Goal: Transaction & Acquisition: Purchase product/service

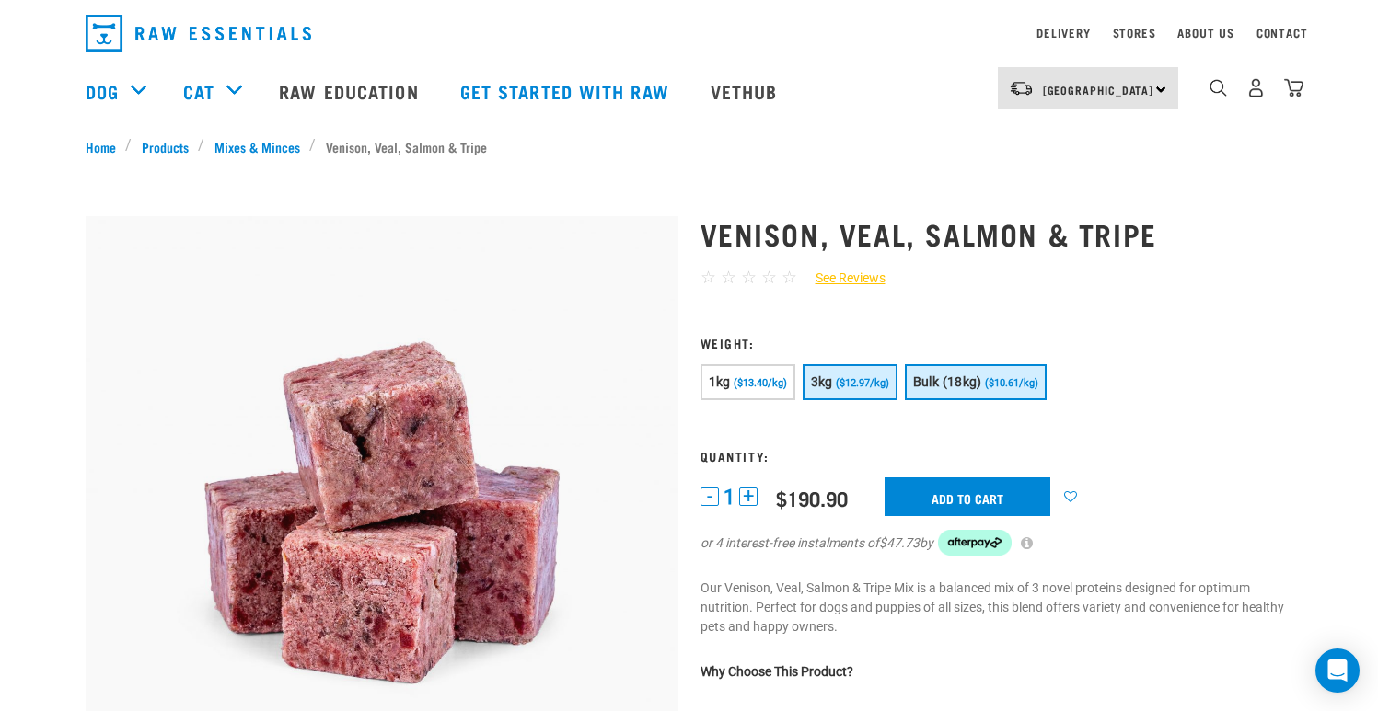
click at [858, 374] on button "3kg ($12.97/kg)" at bounding box center [849, 382] width 95 height 36
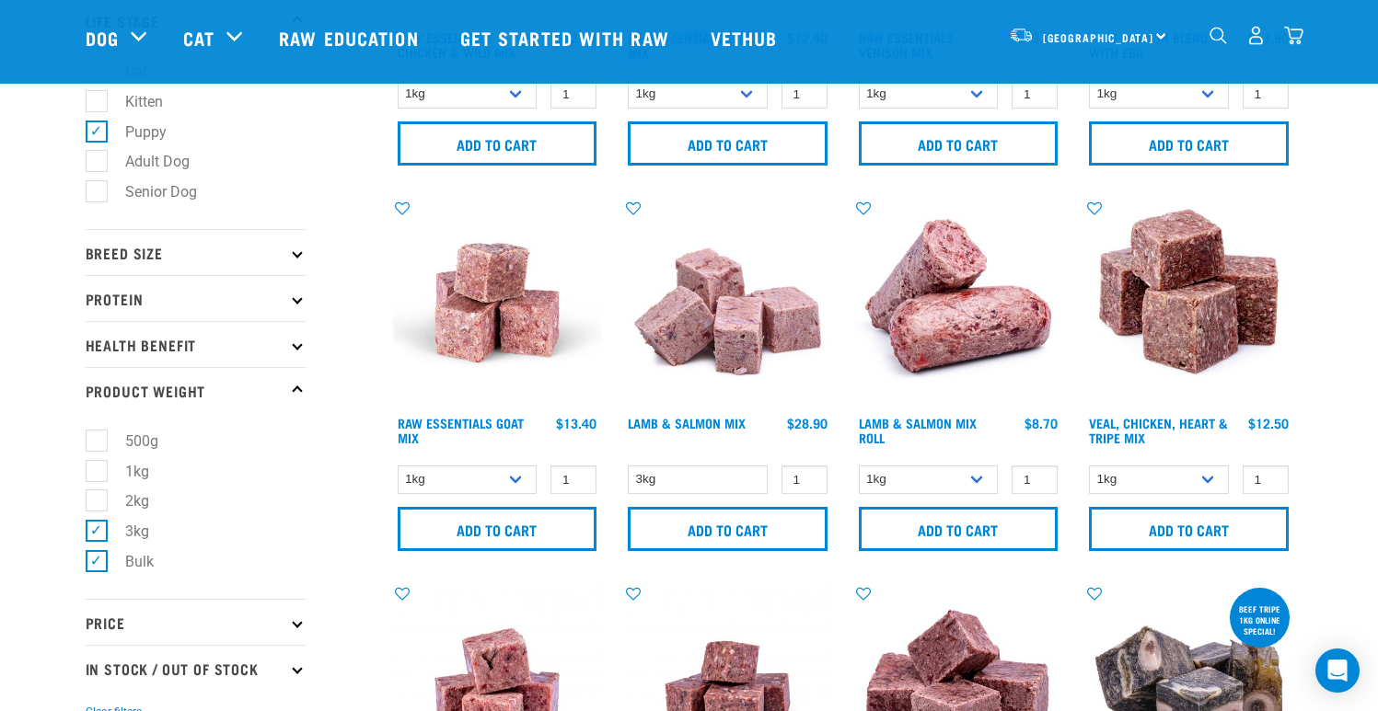
scroll to position [318, 0]
click at [110, 299] on p "Protein" at bounding box center [196, 299] width 221 height 46
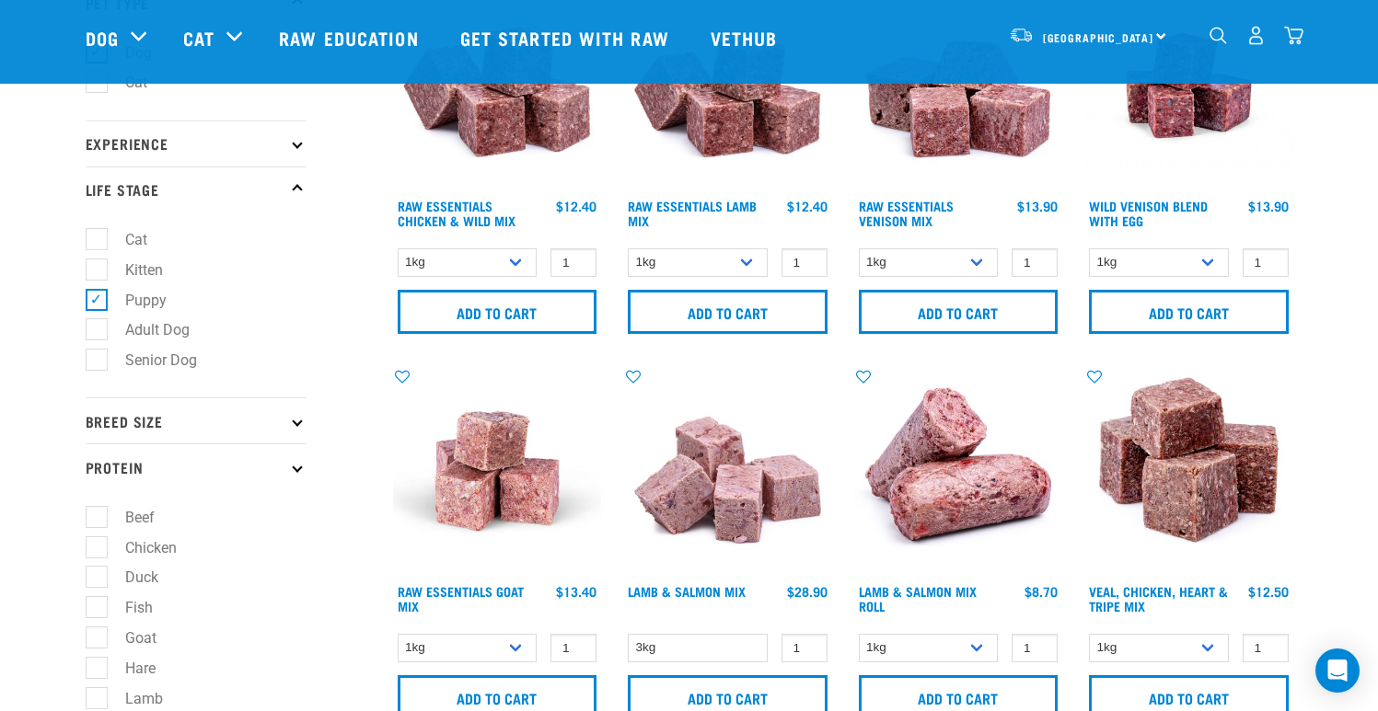
scroll to position [0, 0]
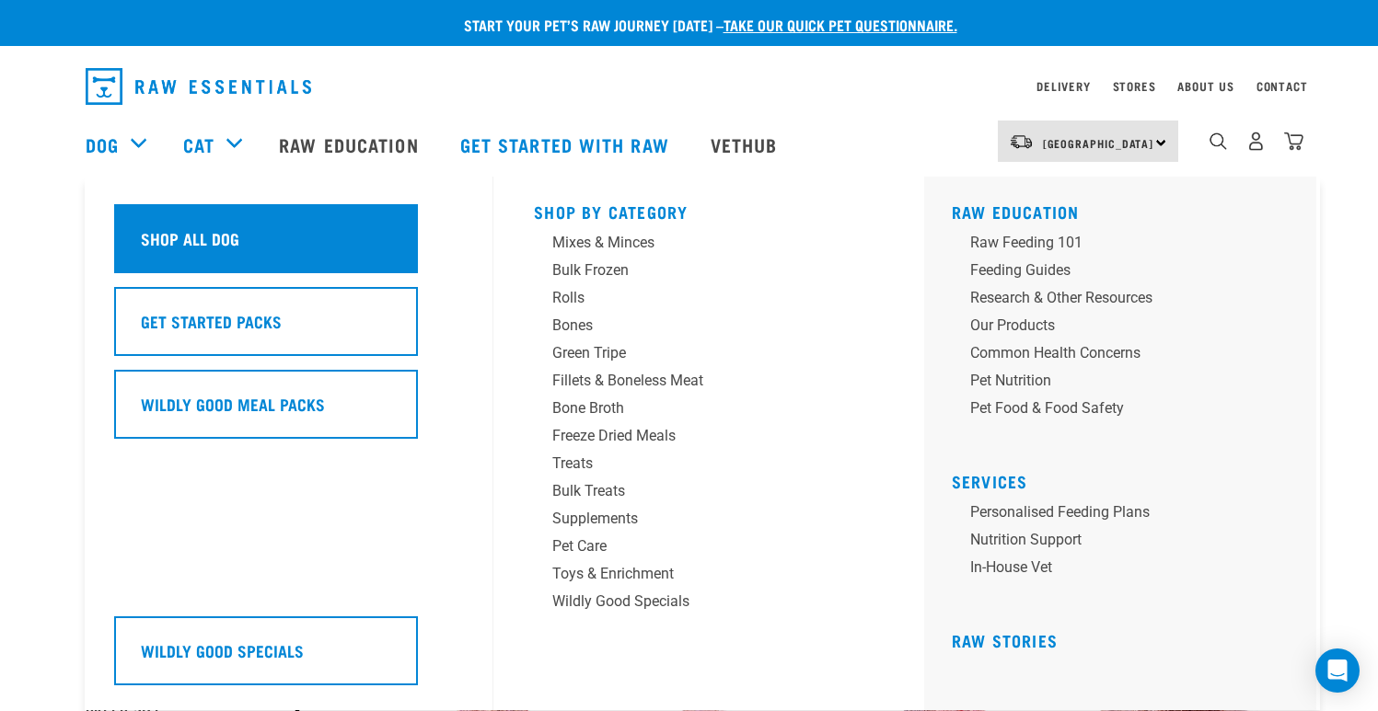
click at [207, 229] on h5 "Shop All Dog" at bounding box center [190, 238] width 98 height 24
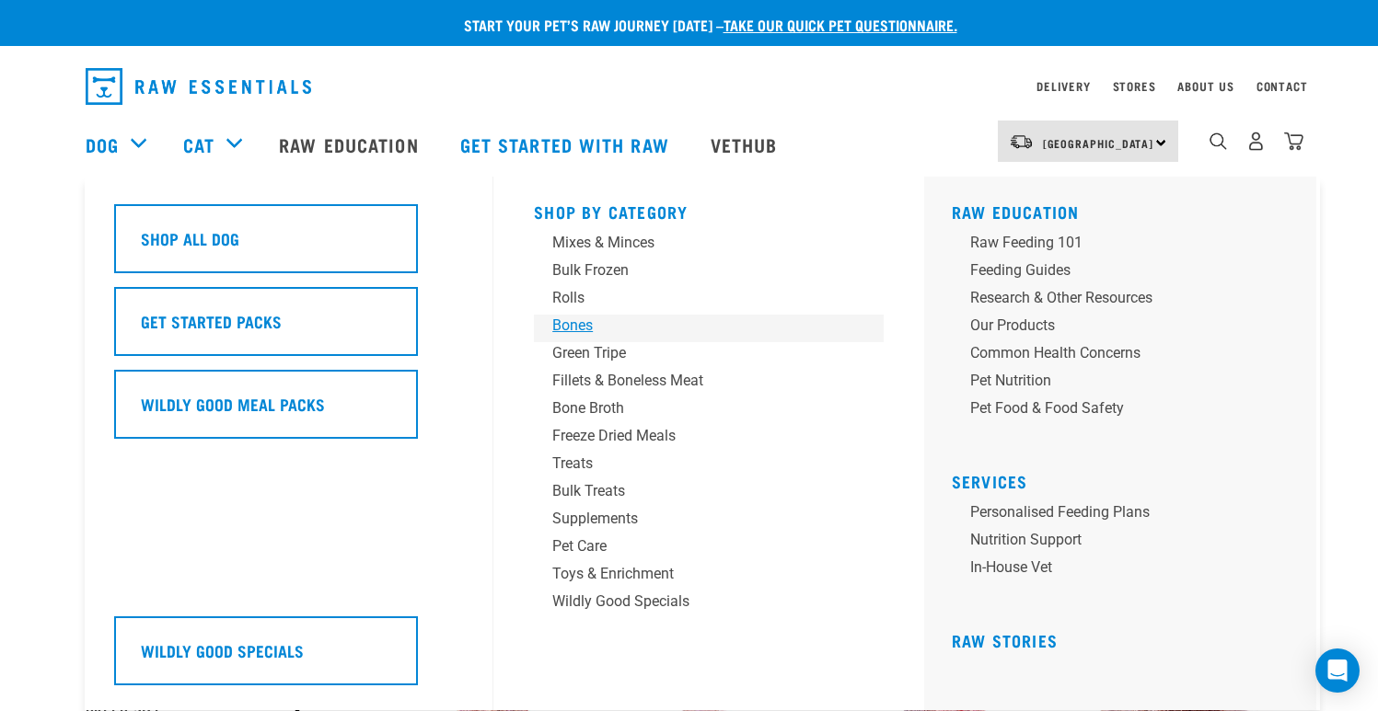
click at [581, 321] on div "Bones" at bounding box center [695, 326] width 287 height 22
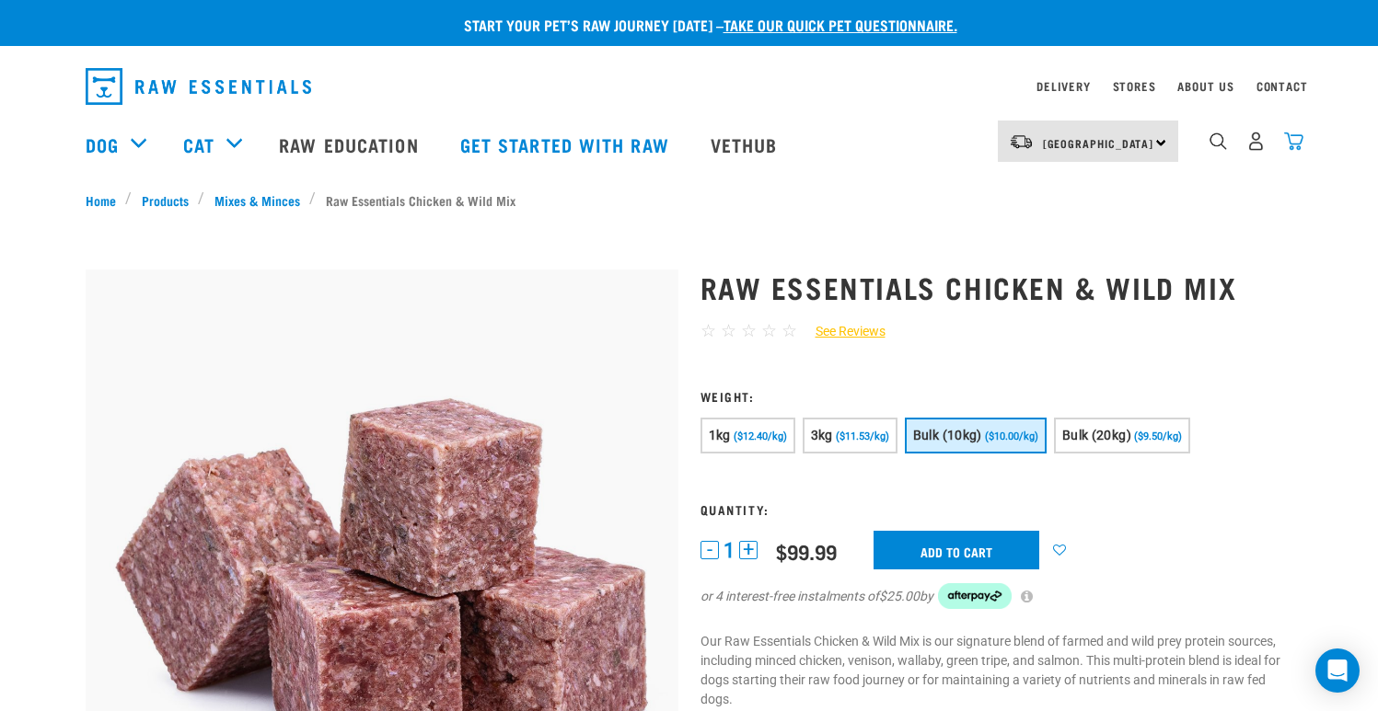
click at [1290, 145] on img "dropdown navigation" at bounding box center [1293, 141] width 19 height 19
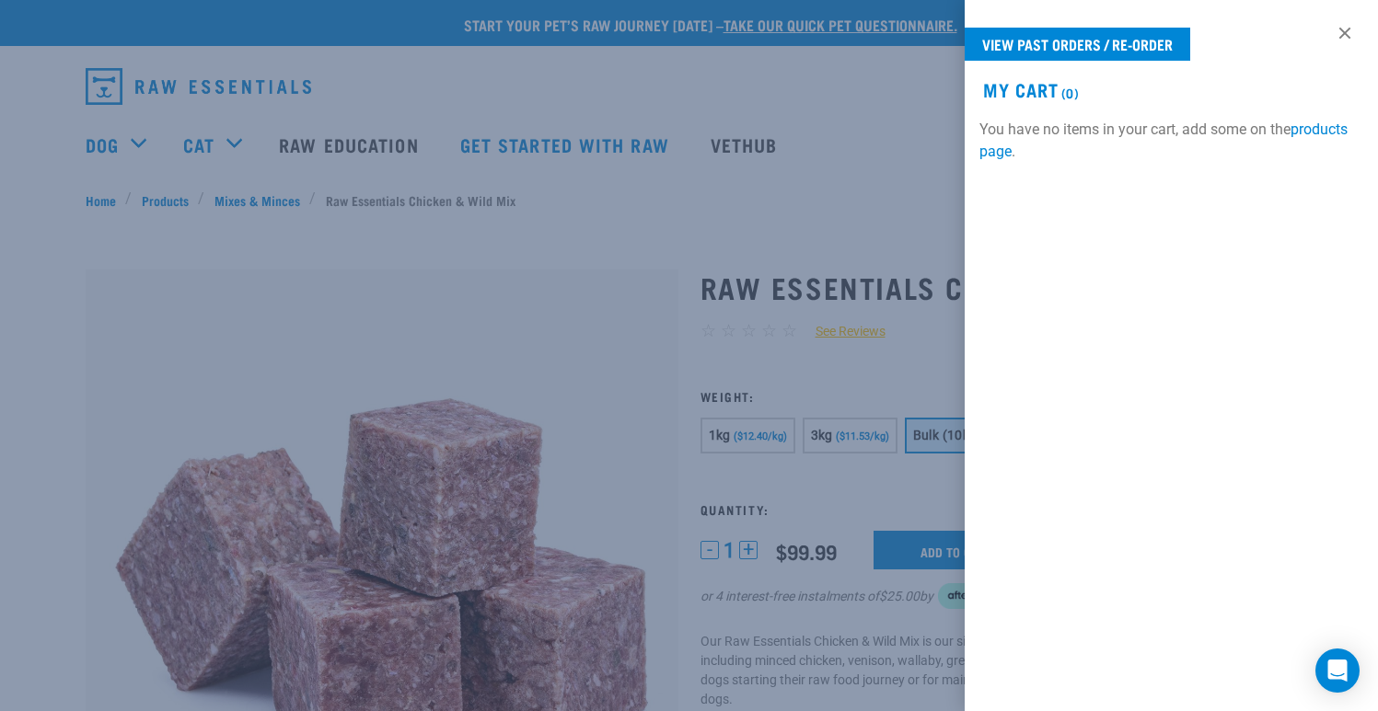
click at [840, 166] on div at bounding box center [689, 355] width 1378 height 711
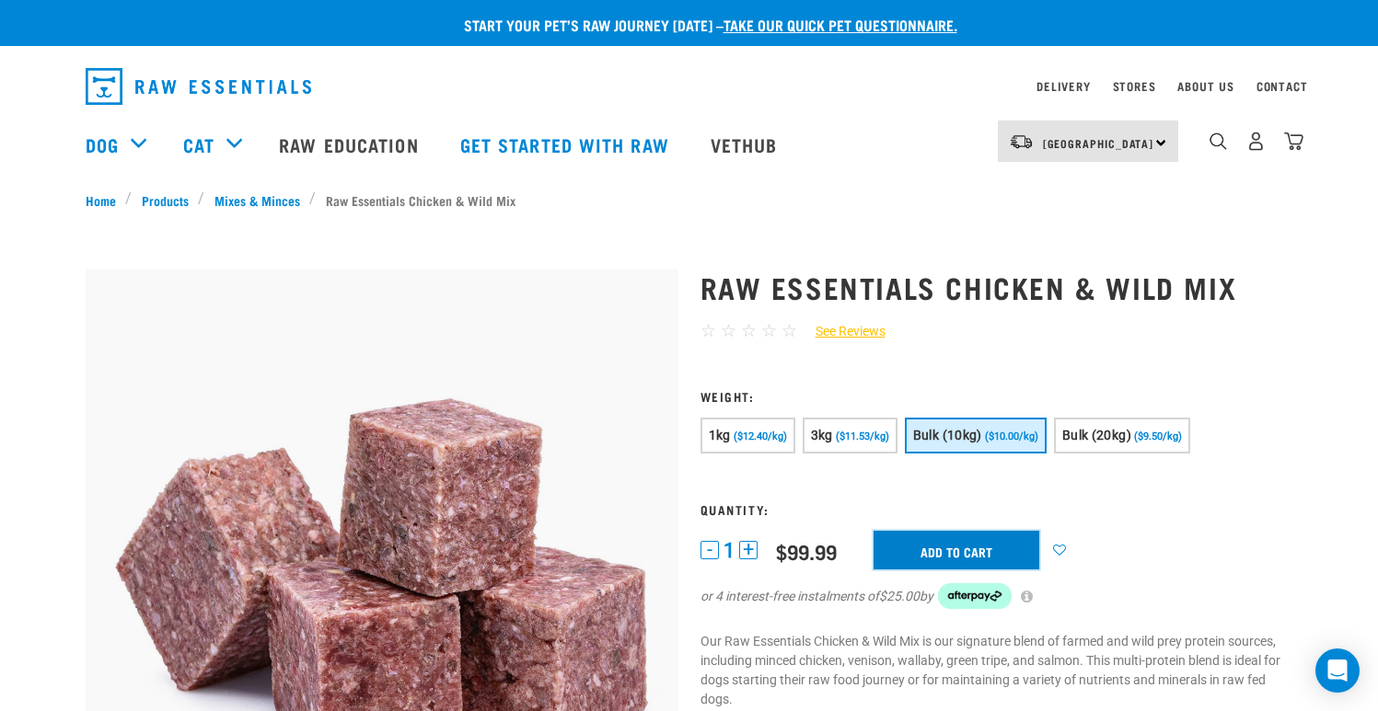
click at [978, 552] on input "Add to cart" at bounding box center [956, 550] width 166 height 39
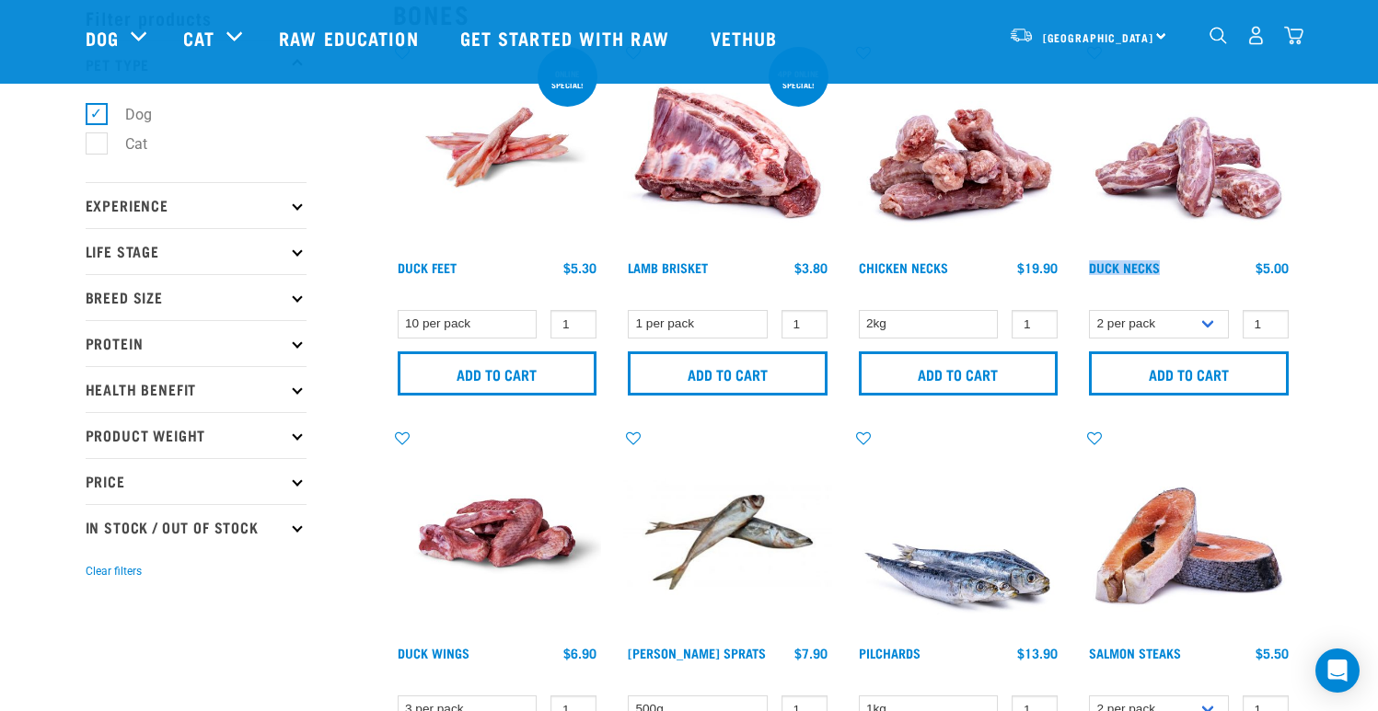
scroll to position [114, 0]
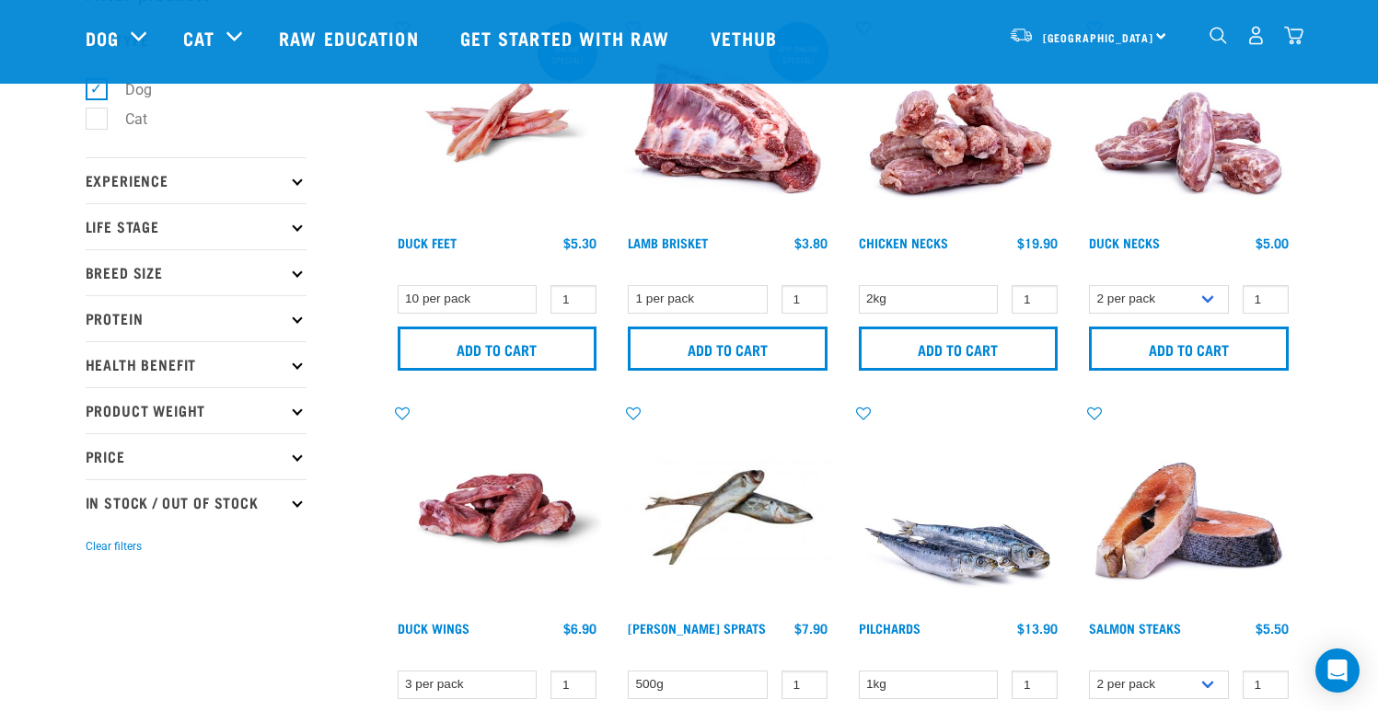
click at [1198, 309] on select "2 per pack 6 per pack" at bounding box center [1159, 299] width 140 height 29
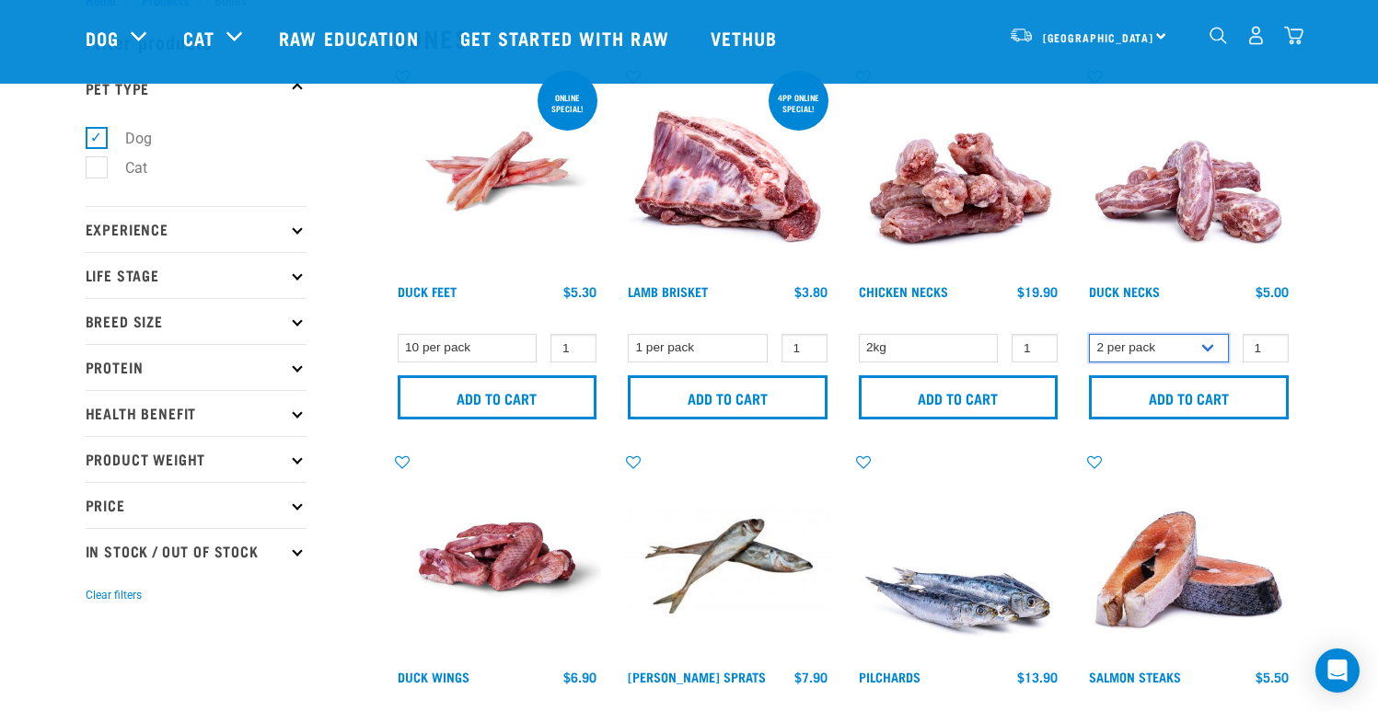
scroll to position [62, 0]
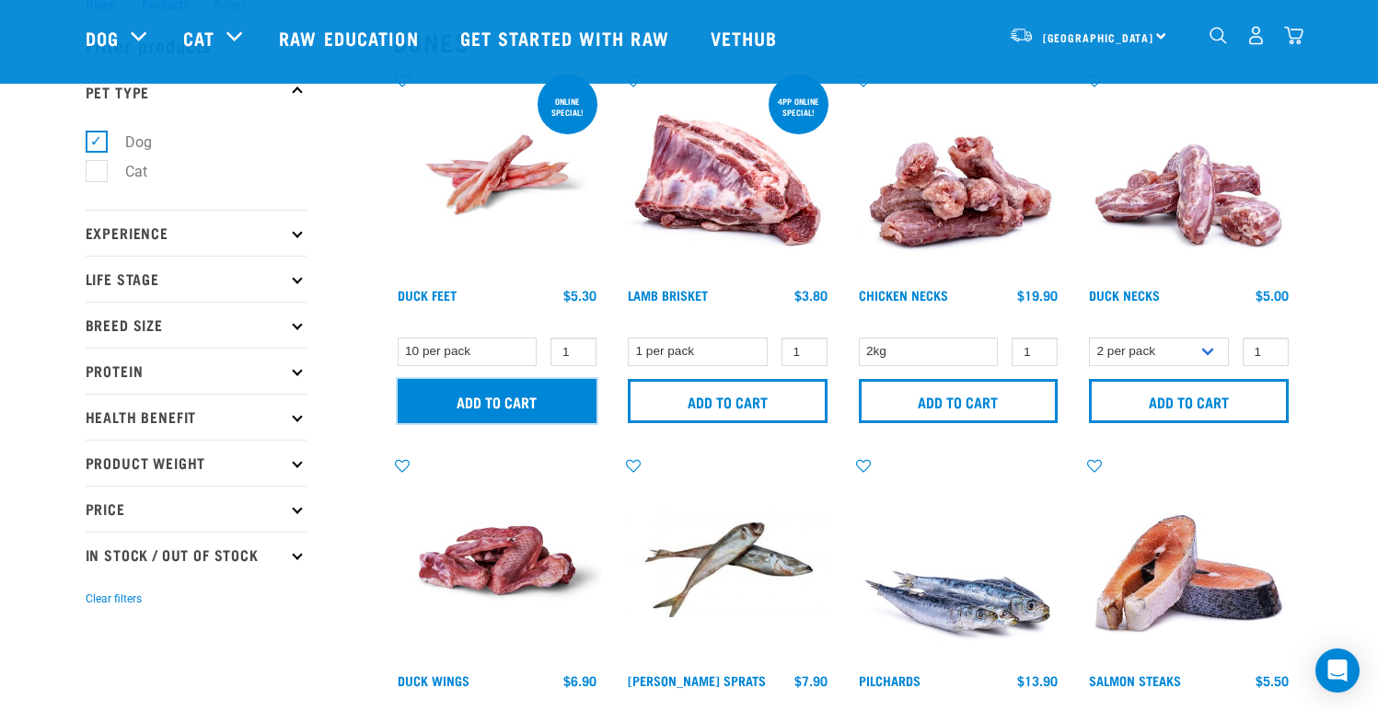
click at [558, 406] on input "Add to cart" at bounding box center [498, 401] width 200 height 44
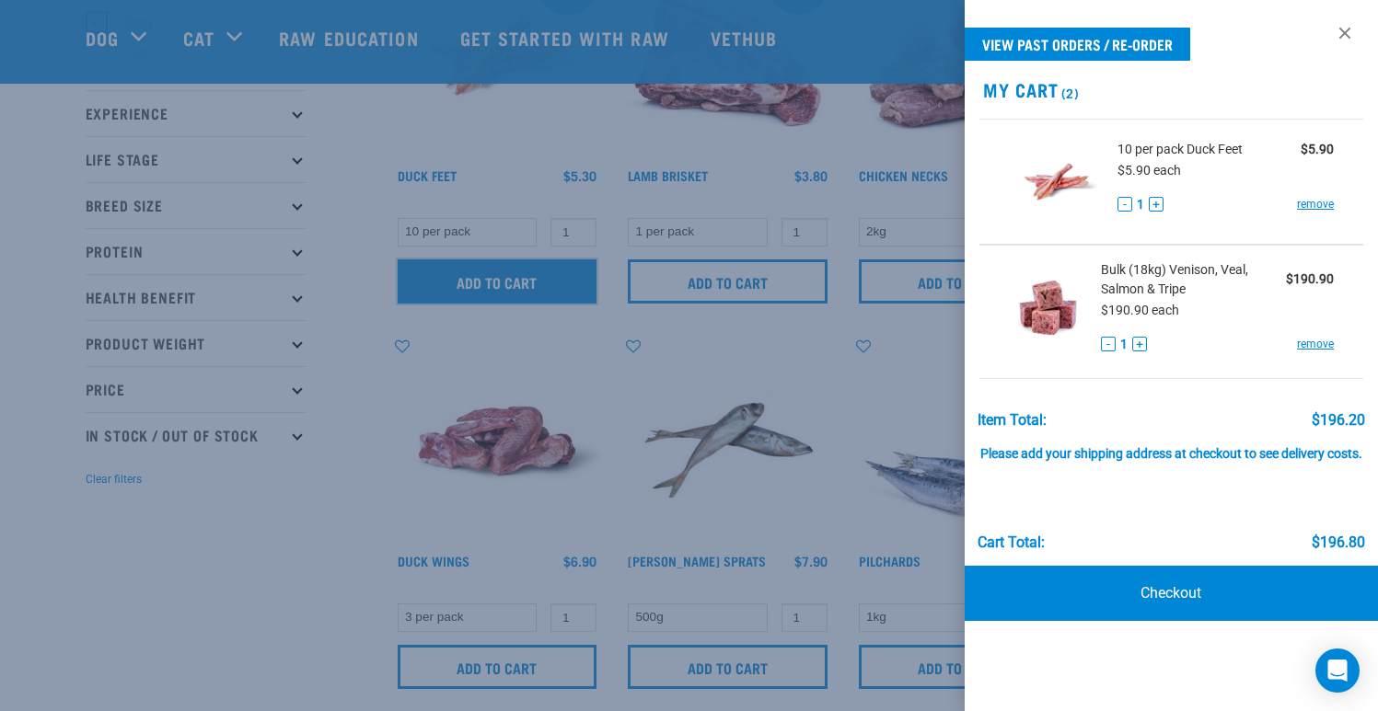
scroll to position [183, 0]
click at [1319, 343] on link "remove" at bounding box center [1315, 344] width 37 height 17
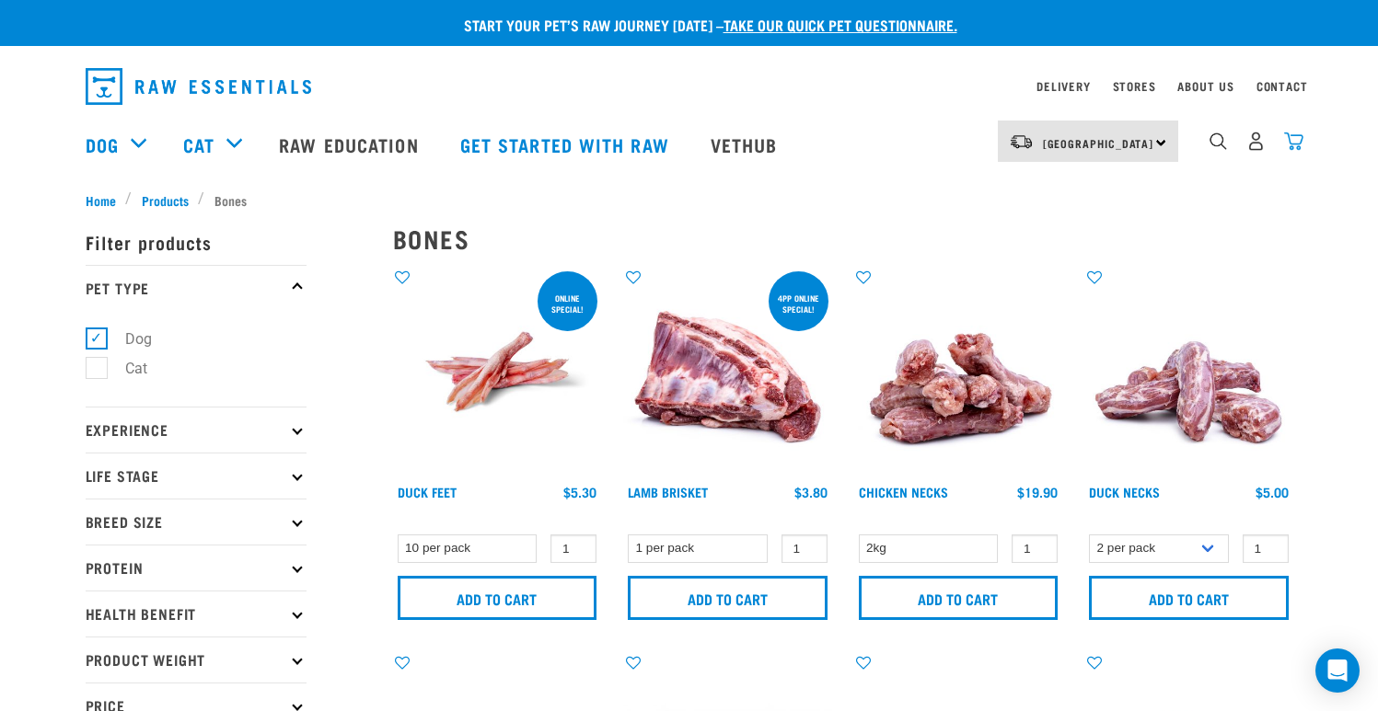
click at [1289, 143] on img "dropdown navigation" at bounding box center [1293, 141] width 19 height 19
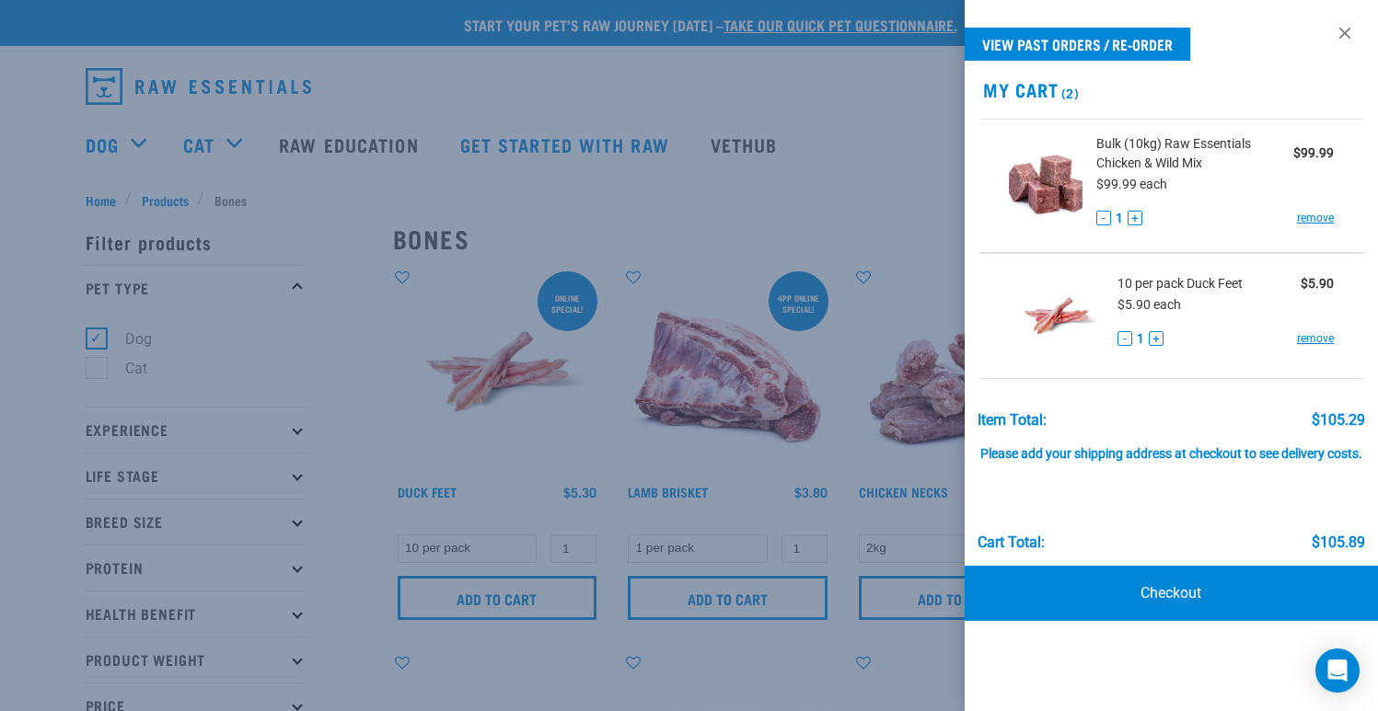
click at [868, 119] on div at bounding box center [689, 355] width 1378 height 711
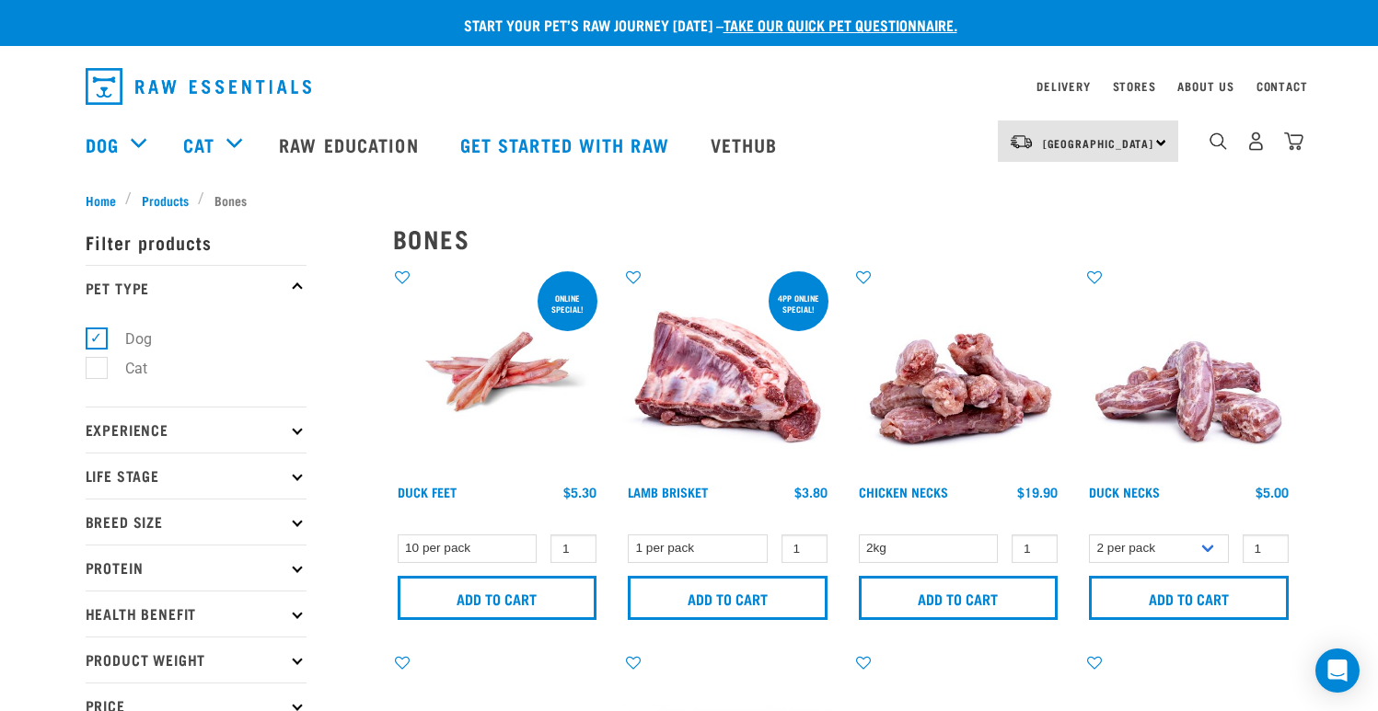
click at [233, 447] on p "Experience" at bounding box center [196, 430] width 221 height 46
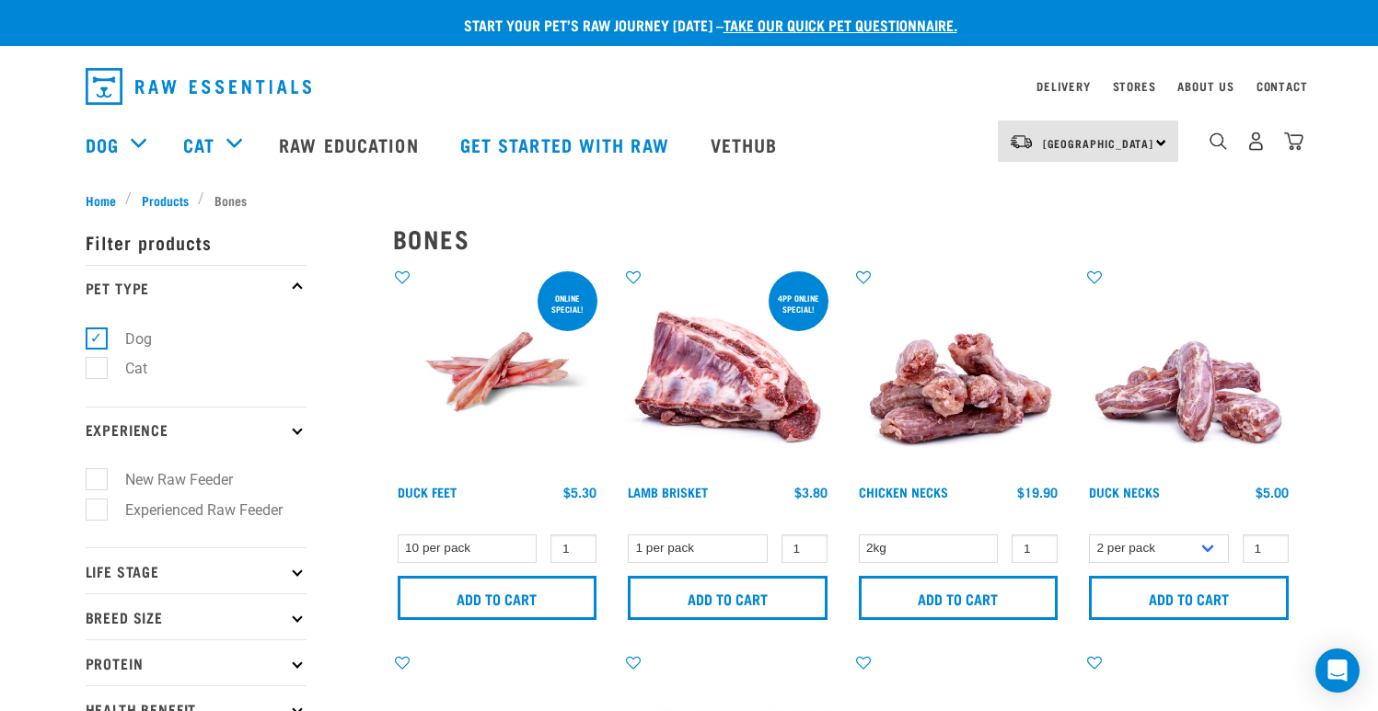
click at [278, 437] on p "Experience" at bounding box center [196, 430] width 221 height 46
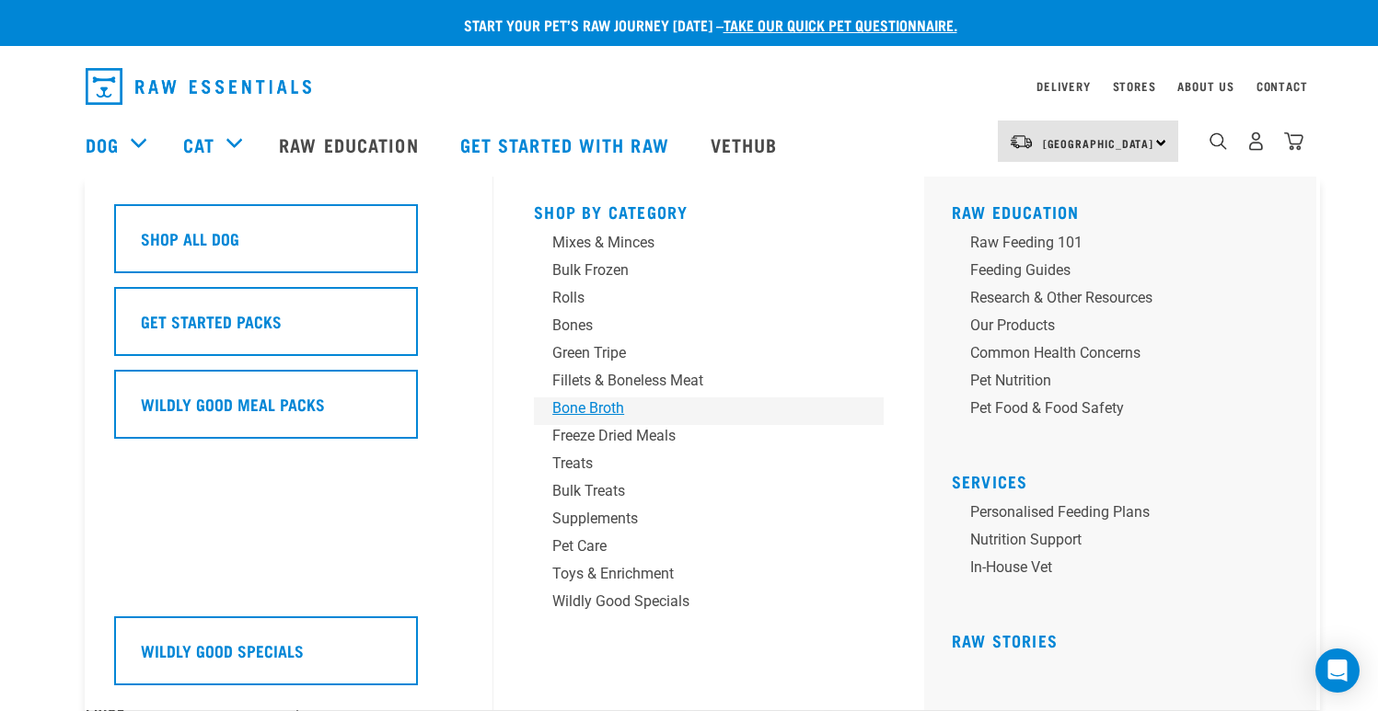
click at [620, 410] on div "Bone Broth" at bounding box center [695, 409] width 287 height 22
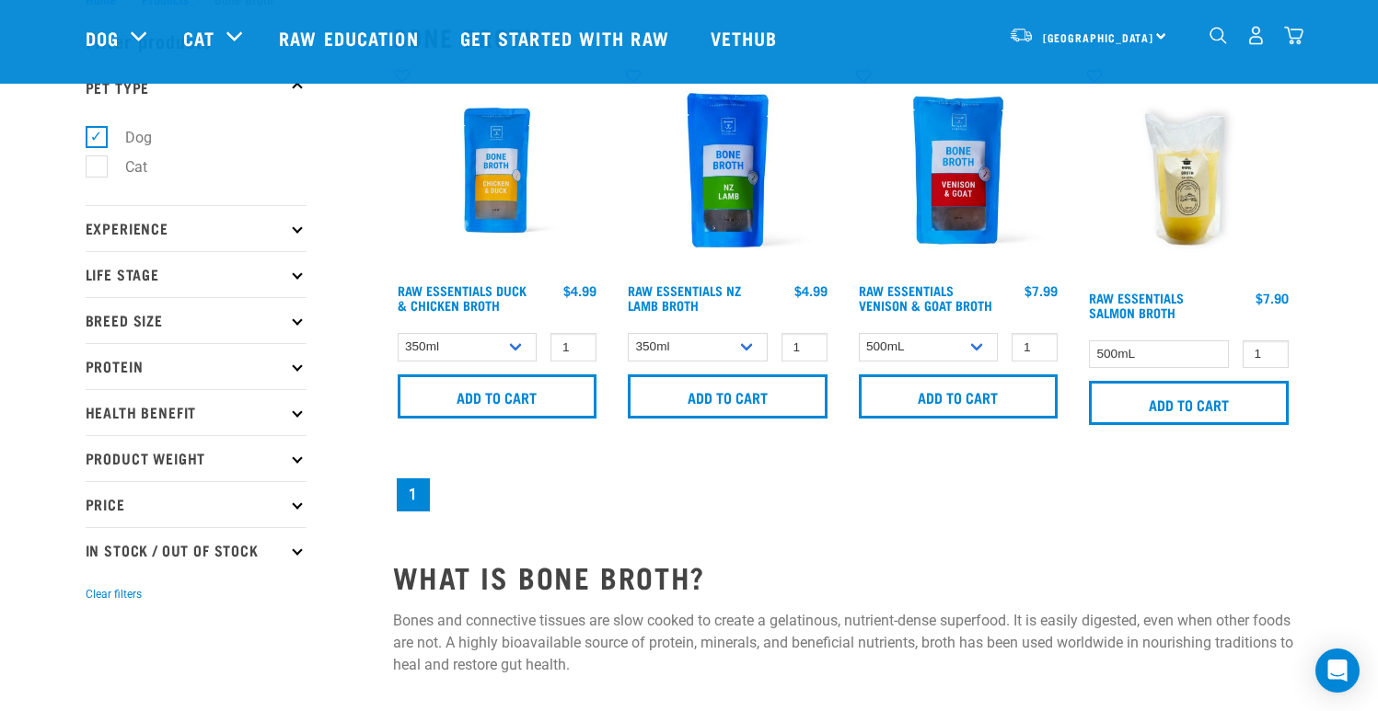
scroll to position [68, 0]
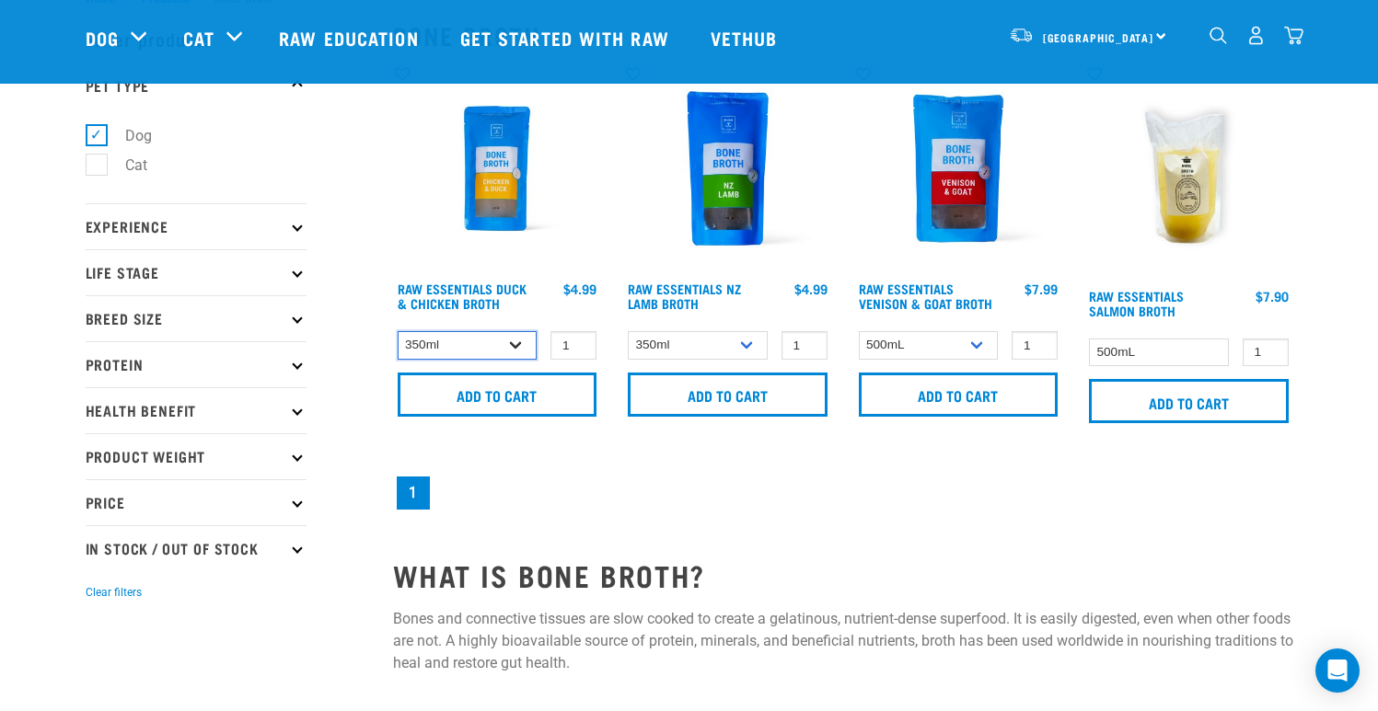
click at [493, 341] on select "350ml Bulk (40 pack)" at bounding box center [468, 345] width 140 height 29
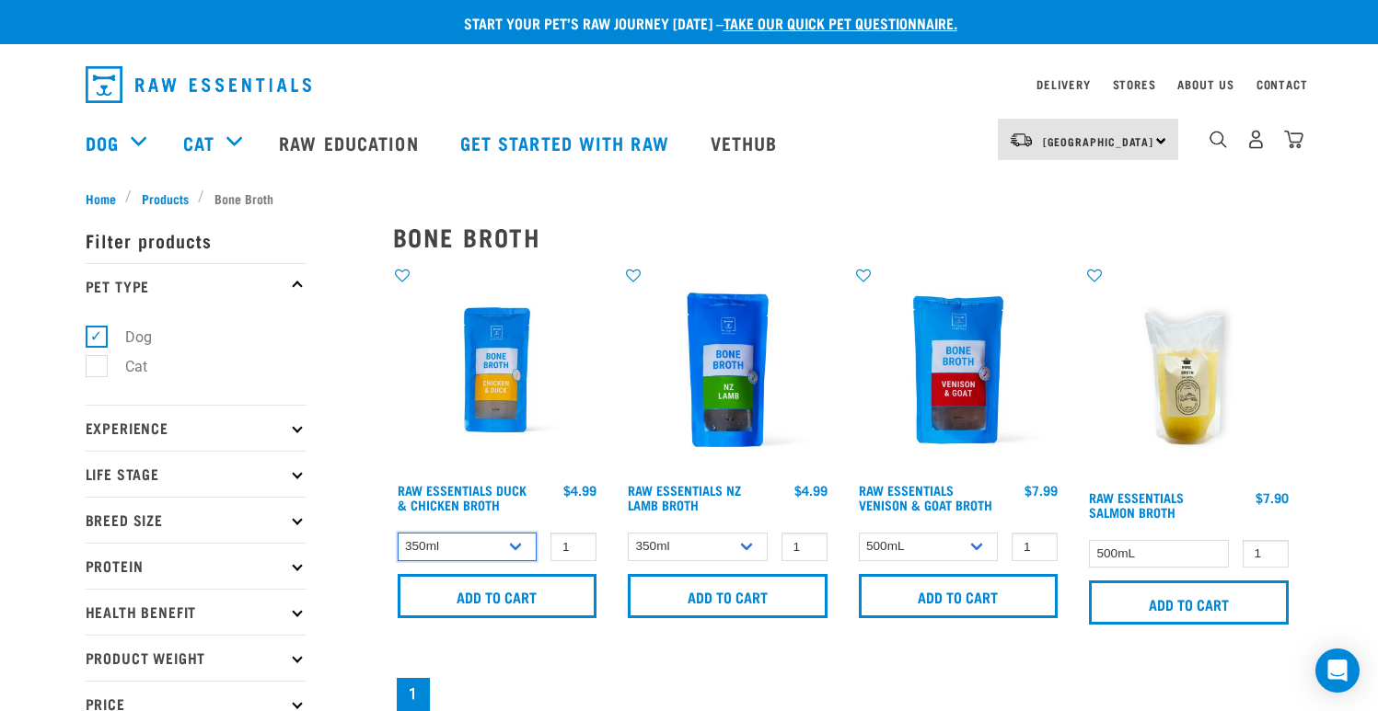
scroll to position [0, 0]
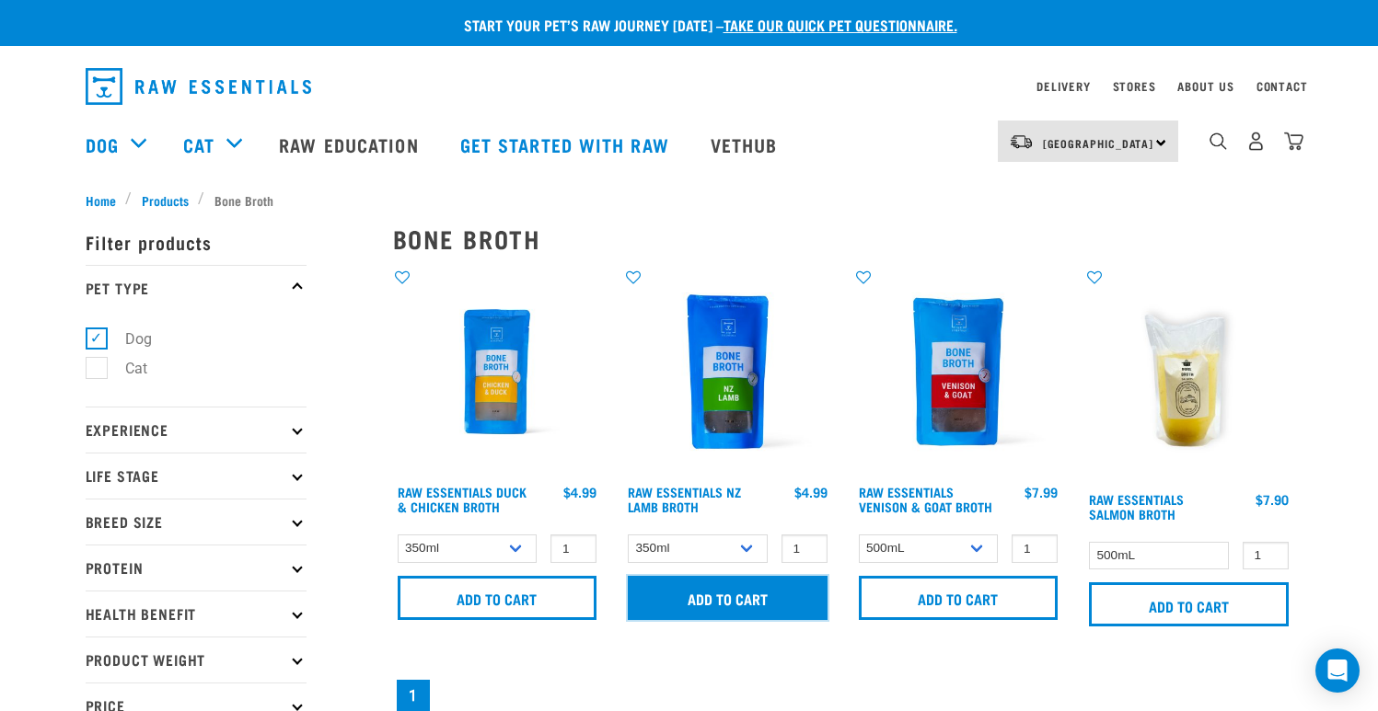
click at [689, 606] on input "Add to cart" at bounding box center [728, 598] width 200 height 44
click at [1130, 149] on div "North Island North Island South Island" at bounding box center [1087, 141] width 180 height 41
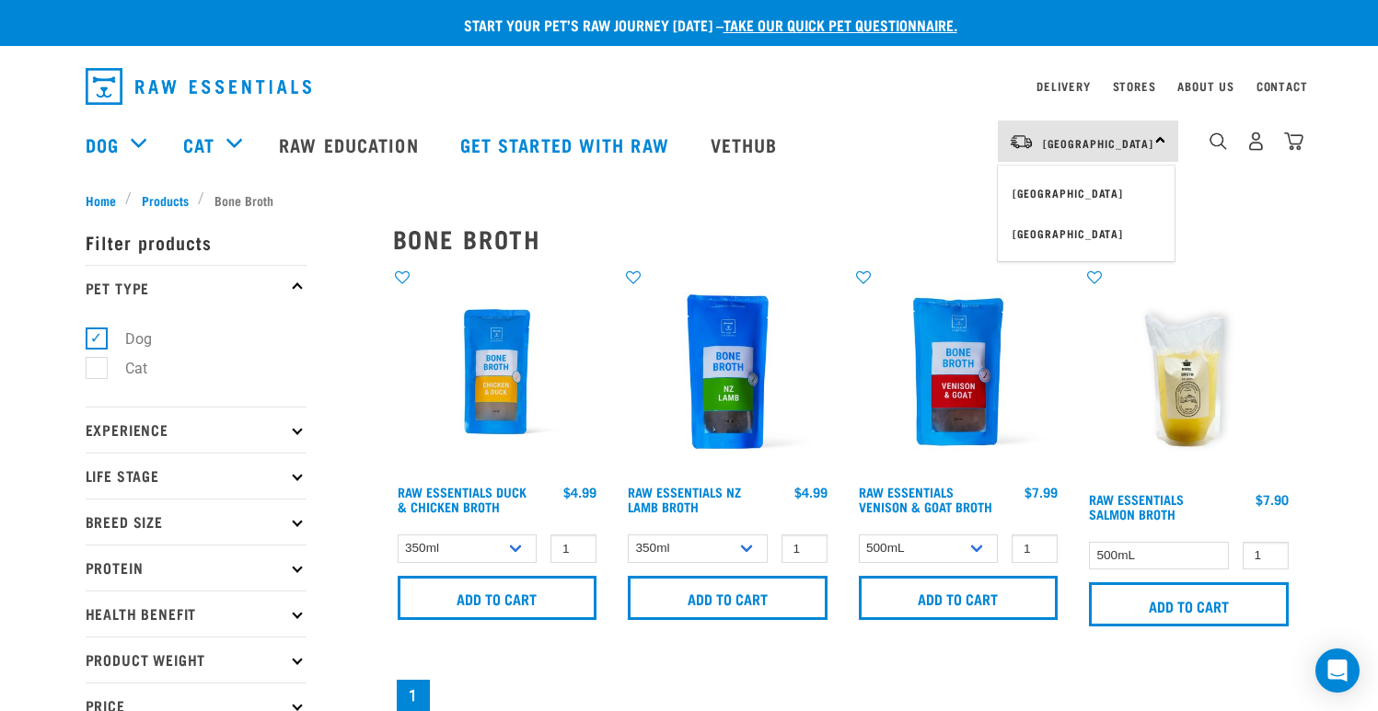
click at [1142, 141] on div "North Island North Island South Island" at bounding box center [1087, 141] width 180 height 41
click at [1290, 140] on img "dropdown navigation" at bounding box center [1293, 141] width 19 height 19
click at [1289, 145] on img "dropdown navigation" at bounding box center [1293, 141] width 19 height 19
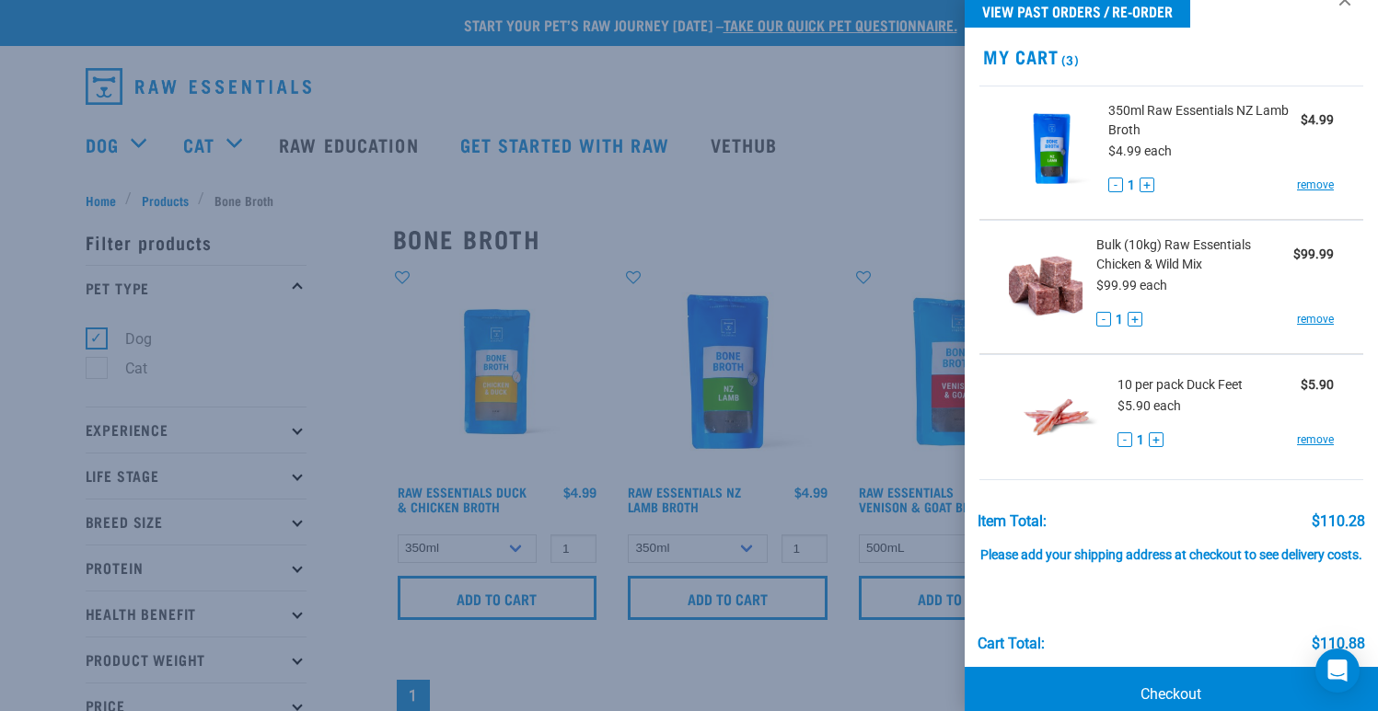
scroll to position [81, 0]
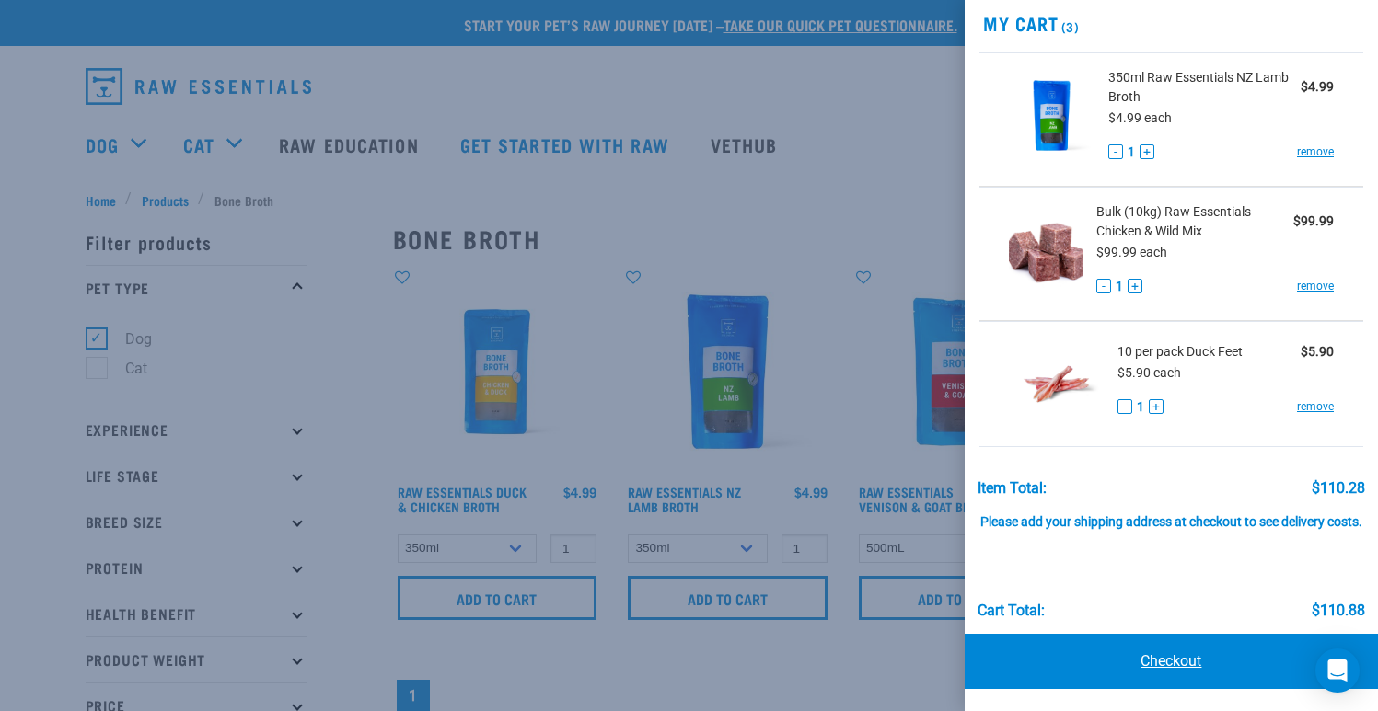
click at [1179, 651] on link "Checkout" at bounding box center [1170, 661] width 413 height 55
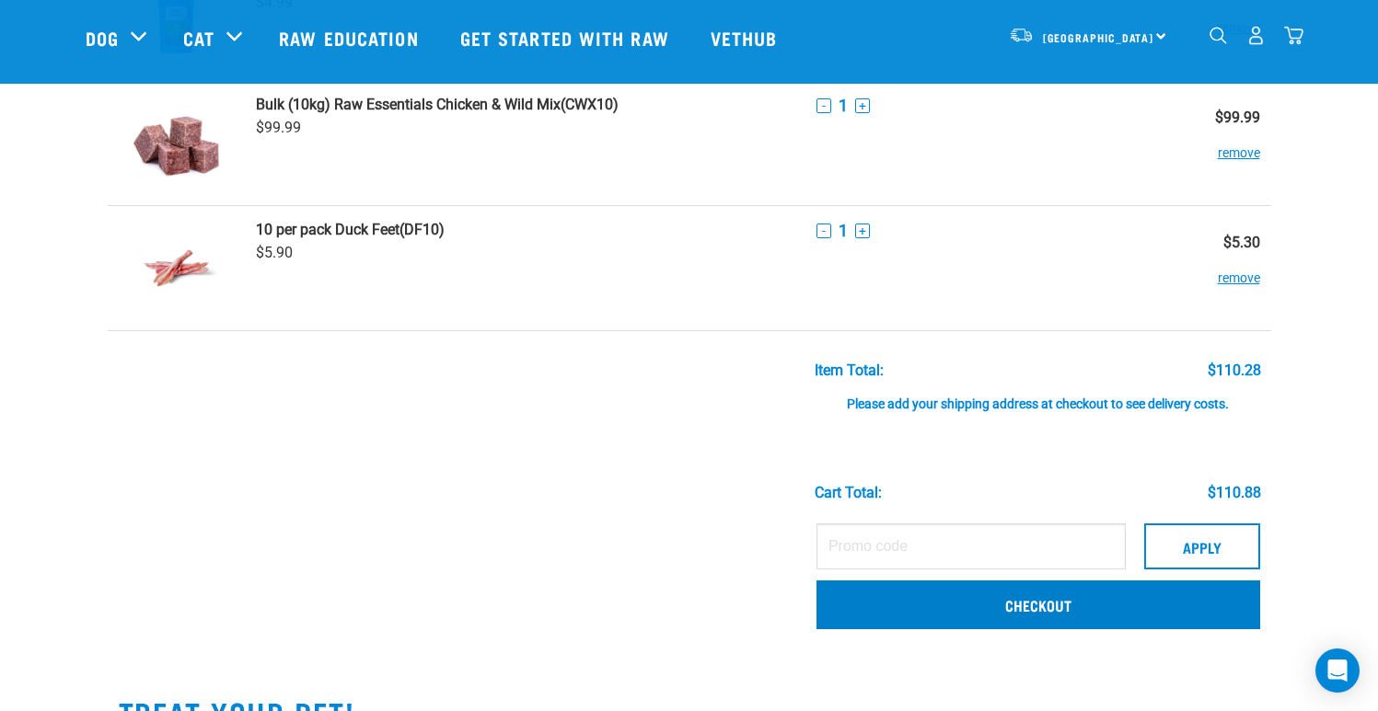
scroll to position [229, 0]
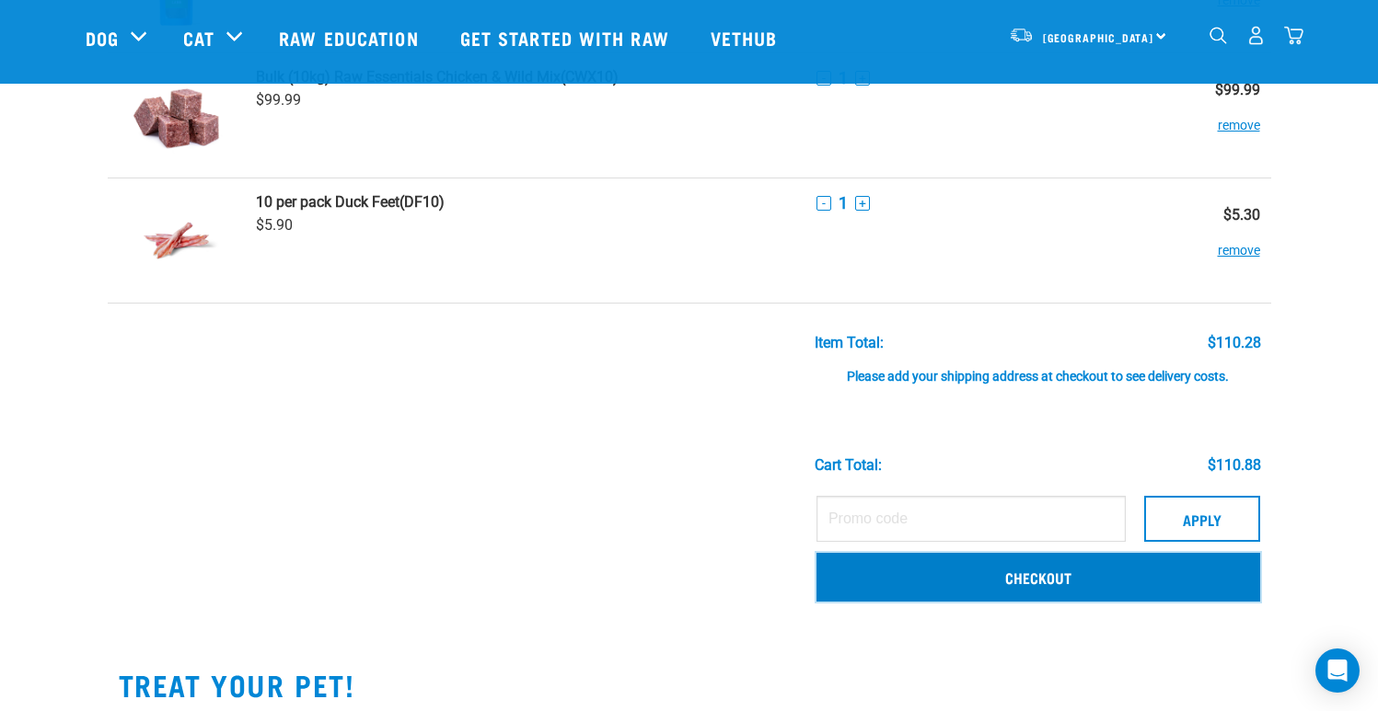
click at [1064, 581] on link "Checkout" at bounding box center [1038, 577] width 444 height 48
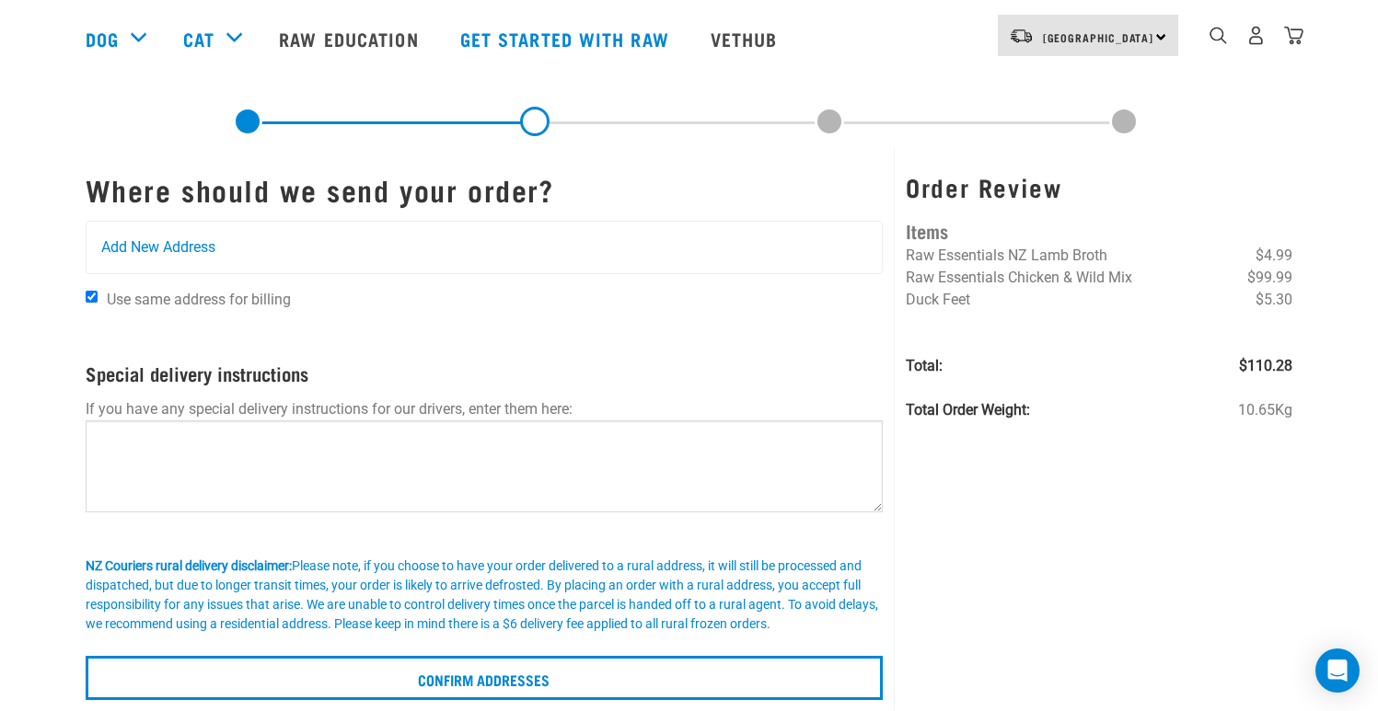
scroll to position [120, 0]
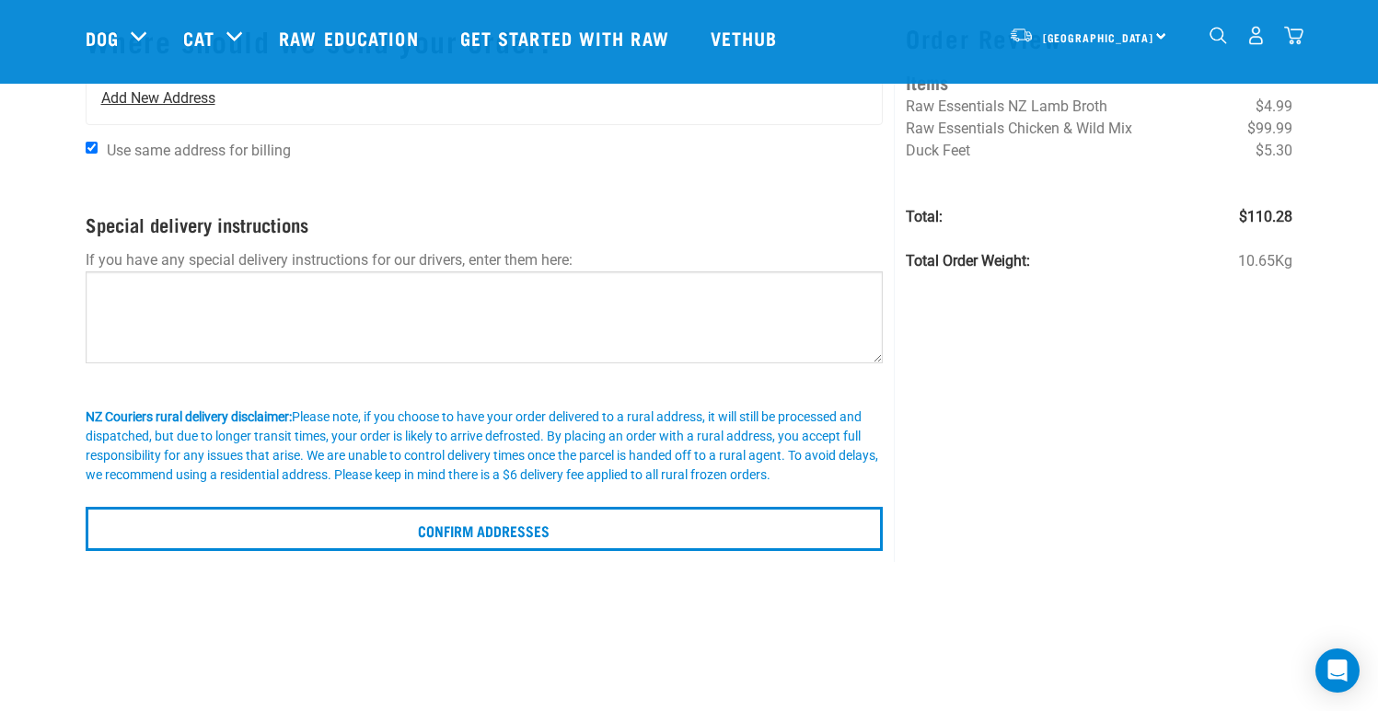
click at [286, 109] on div "Add New Address" at bounding box center [484, 99] width 796 height 52
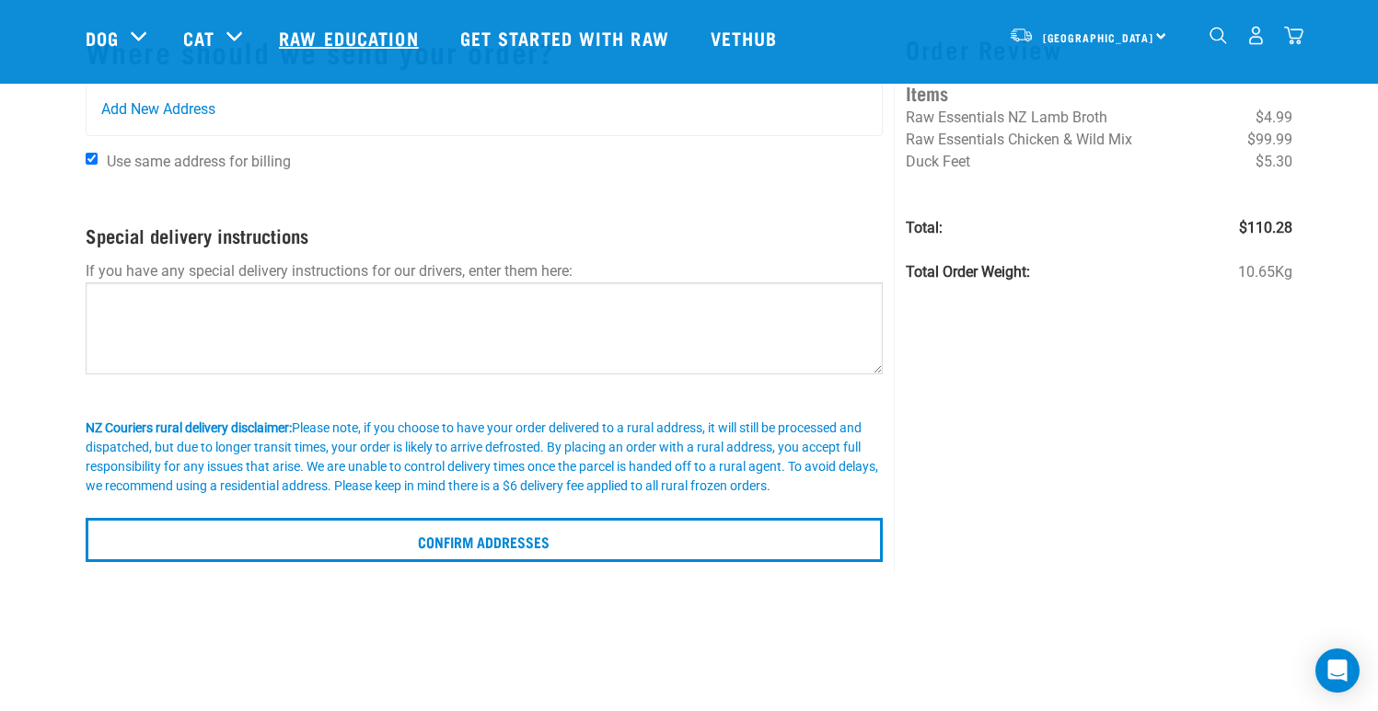
scroll to position [11, 0]
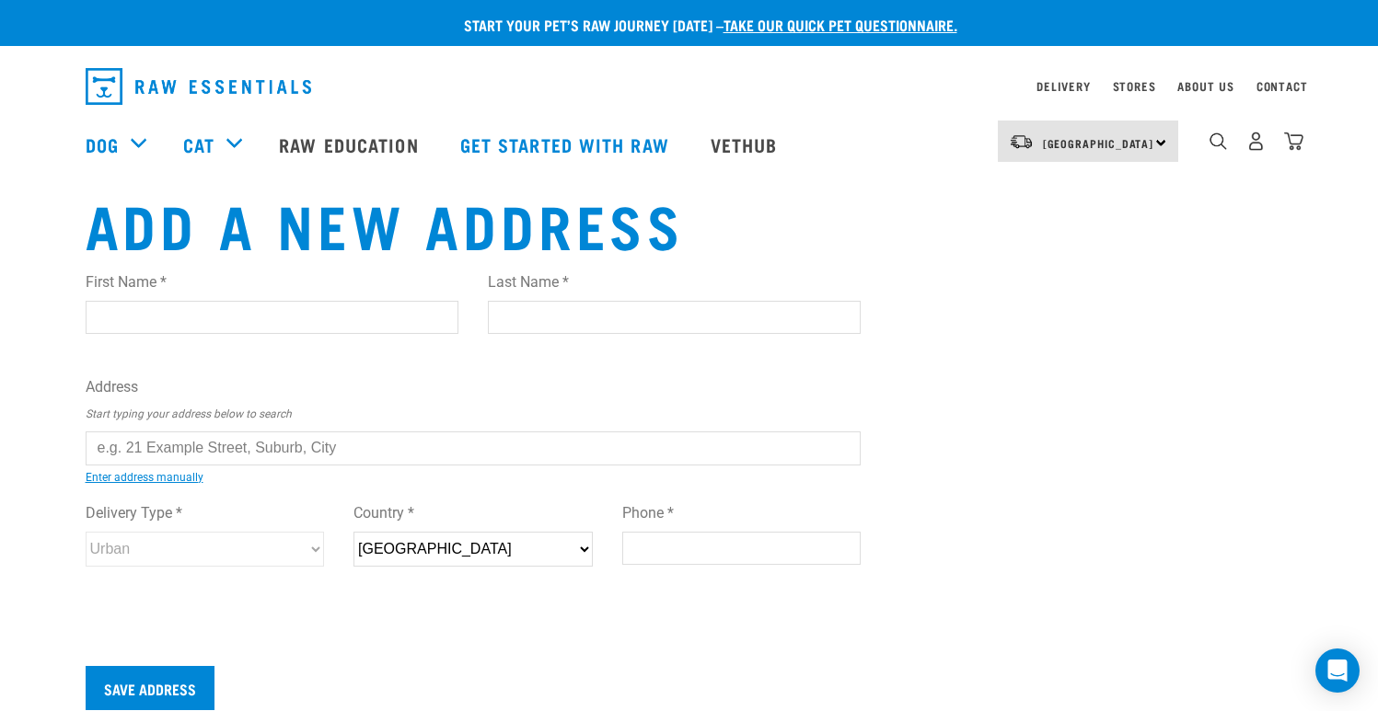
click at [269, 435] on input "text" at bounding box center [474, 448] width 776 height 33
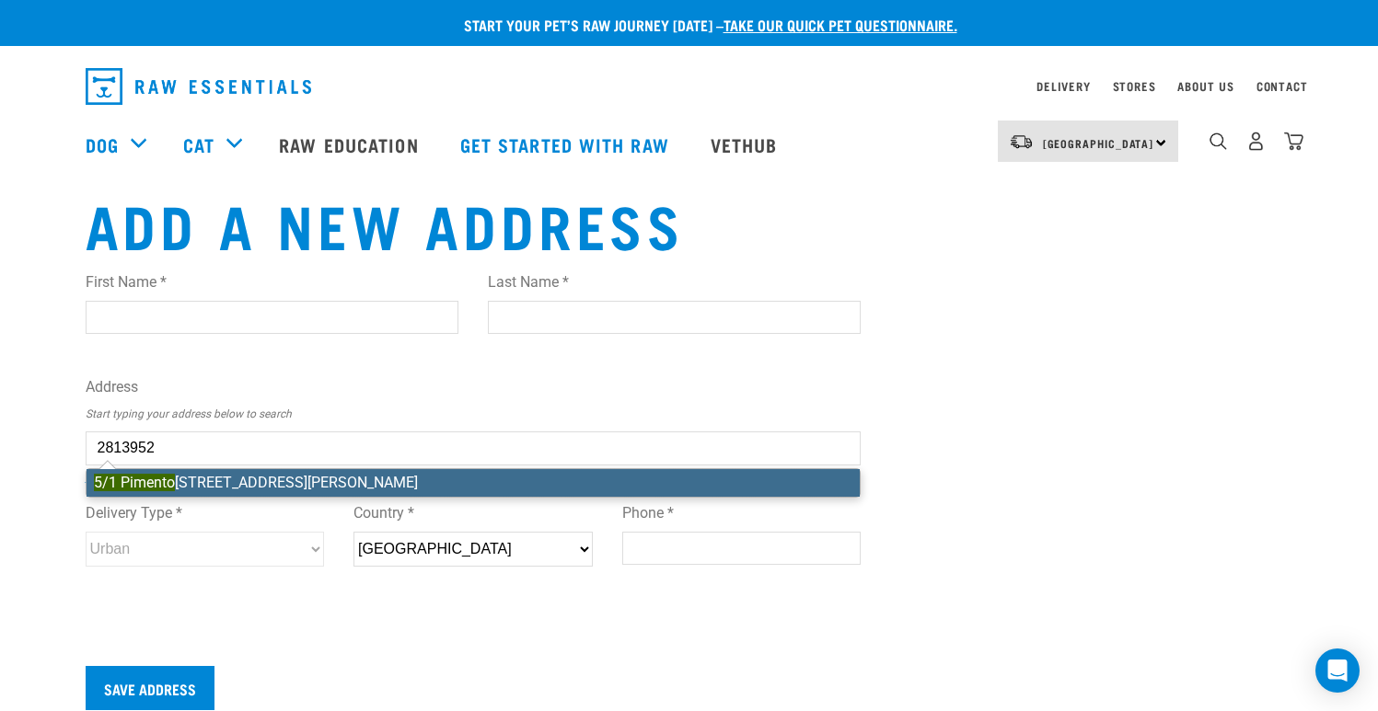
click at [187, 488] on li "5/1 Pimento Place, New Lynn, Auckland 0600" at bounding box center [473, 483] width 774 height 28
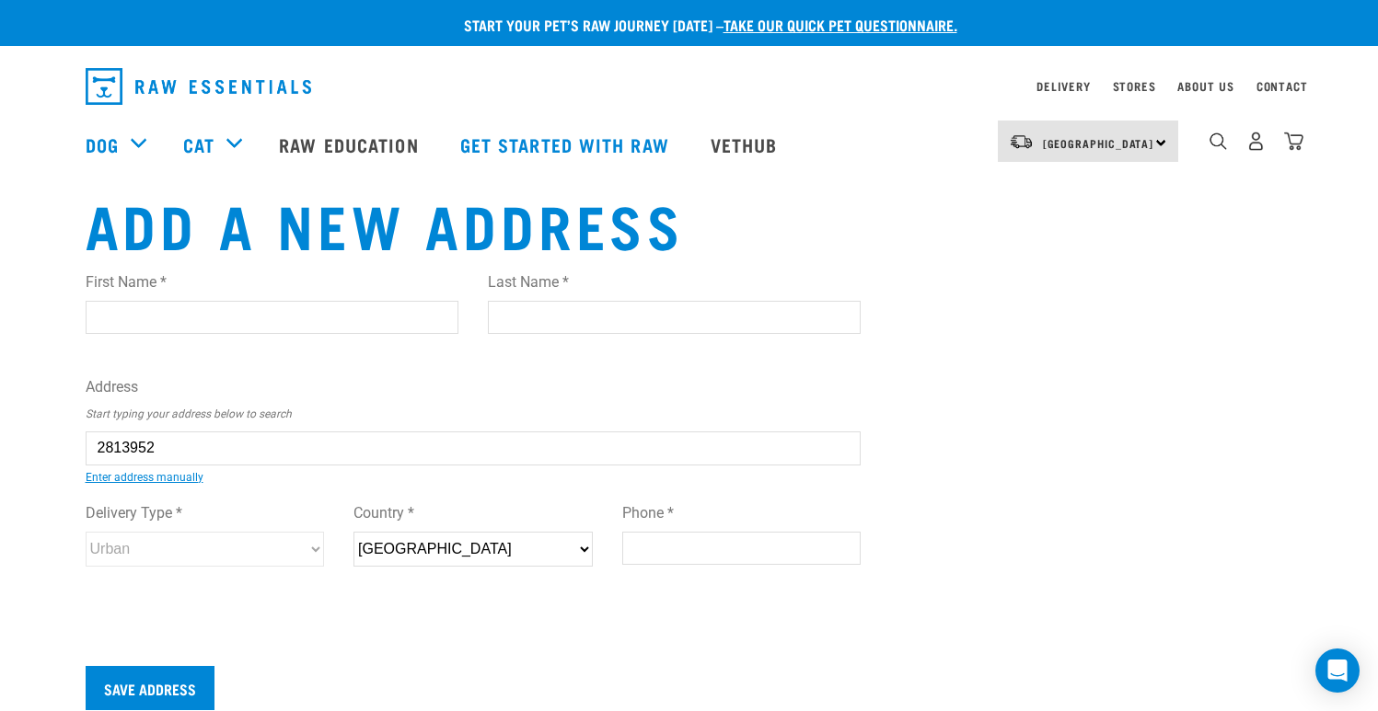
type input "5/1 Pimento Place, New Lynn, Auckland 0600"
type input "5/1 Pimento Place"
type input "New Lynn"
type input "Auckland"
select select "AUK"
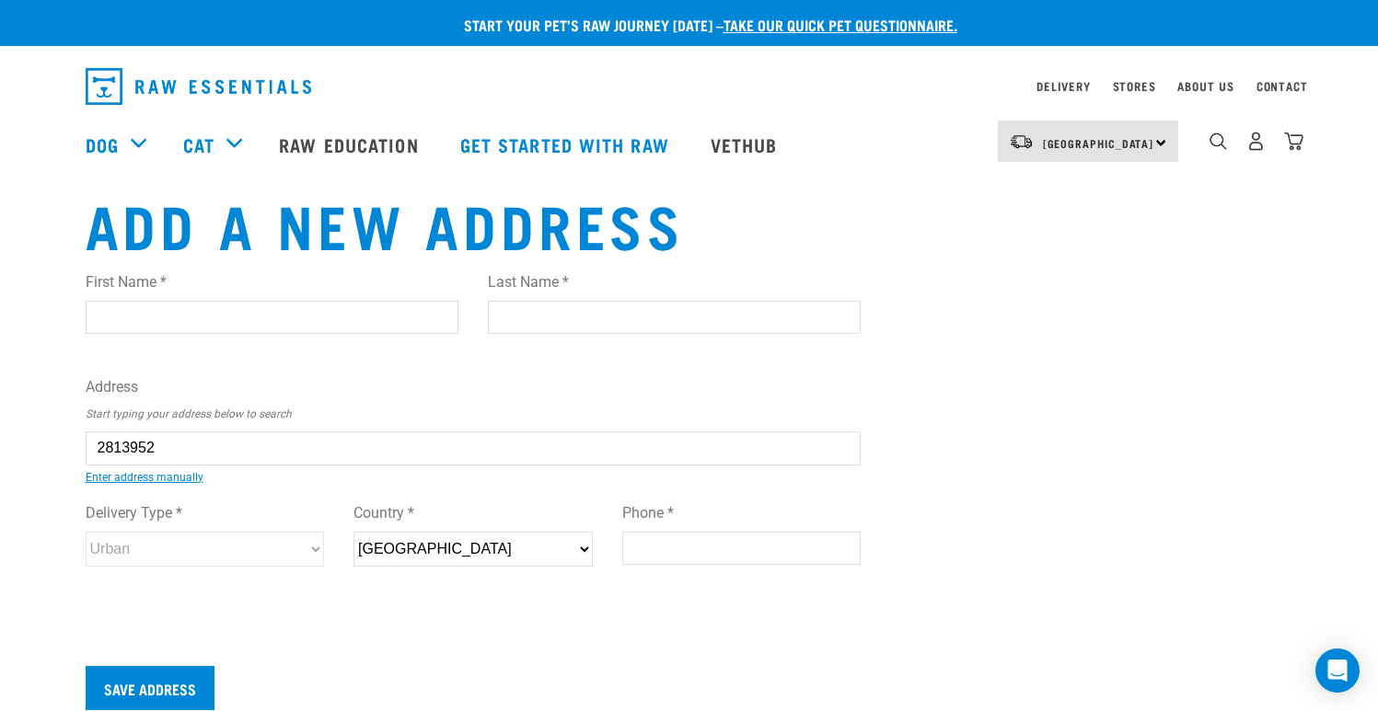
type input "0600"
select select "Urban"
type input "5/1 Pimento Place, New Lynn, Auckland 0600"
click at [244, 332] on input "First Name *" at bounding box center [272, 317] width 373 height 33
type input "Chloe"
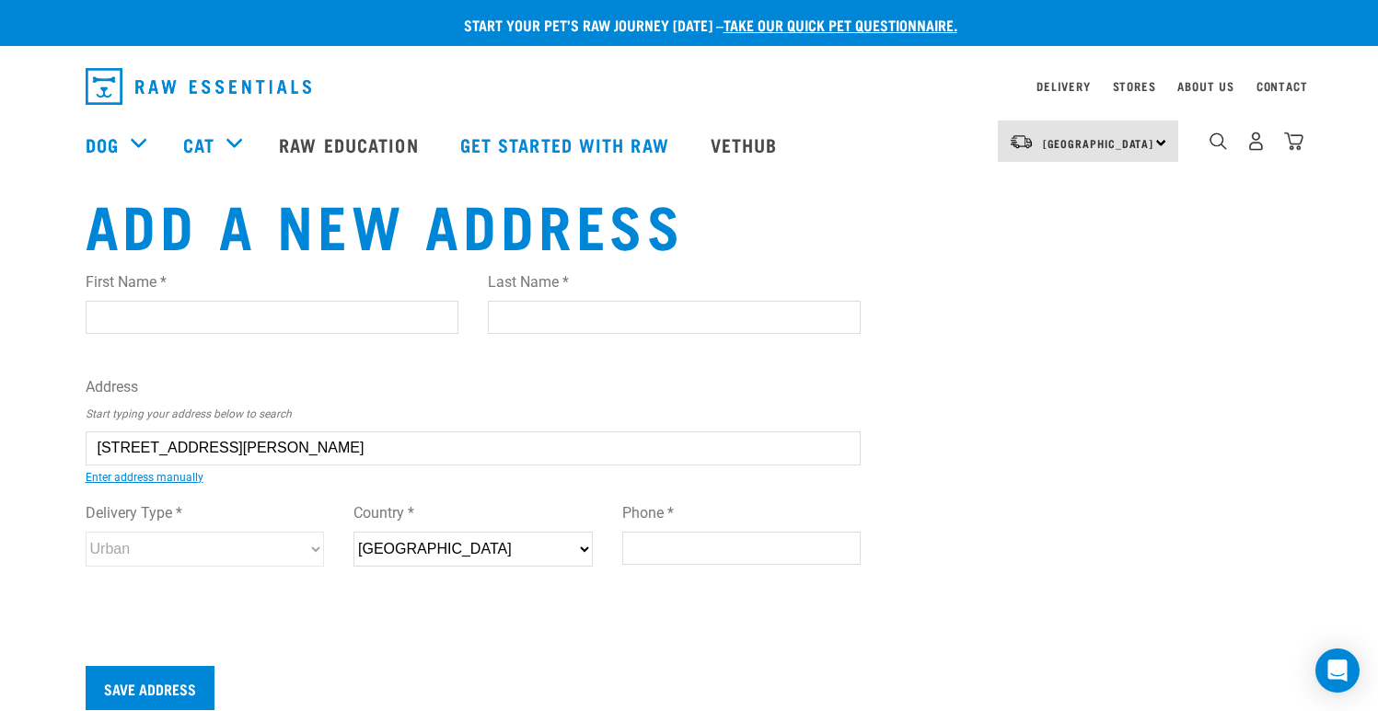
type input "Zhang"
type input "[STREET_ADDRESS][PERSON_NAME]"
type input "0220374353"
click at [279, 609] on div "First Name * Chloe Last Name * Zhang Address Start typing your address below to…" at bounding box center [474, 437] width 776 height 360
click at [178, 685] on input "Save Address" at bounding box center [150, 688] width 129 height 44
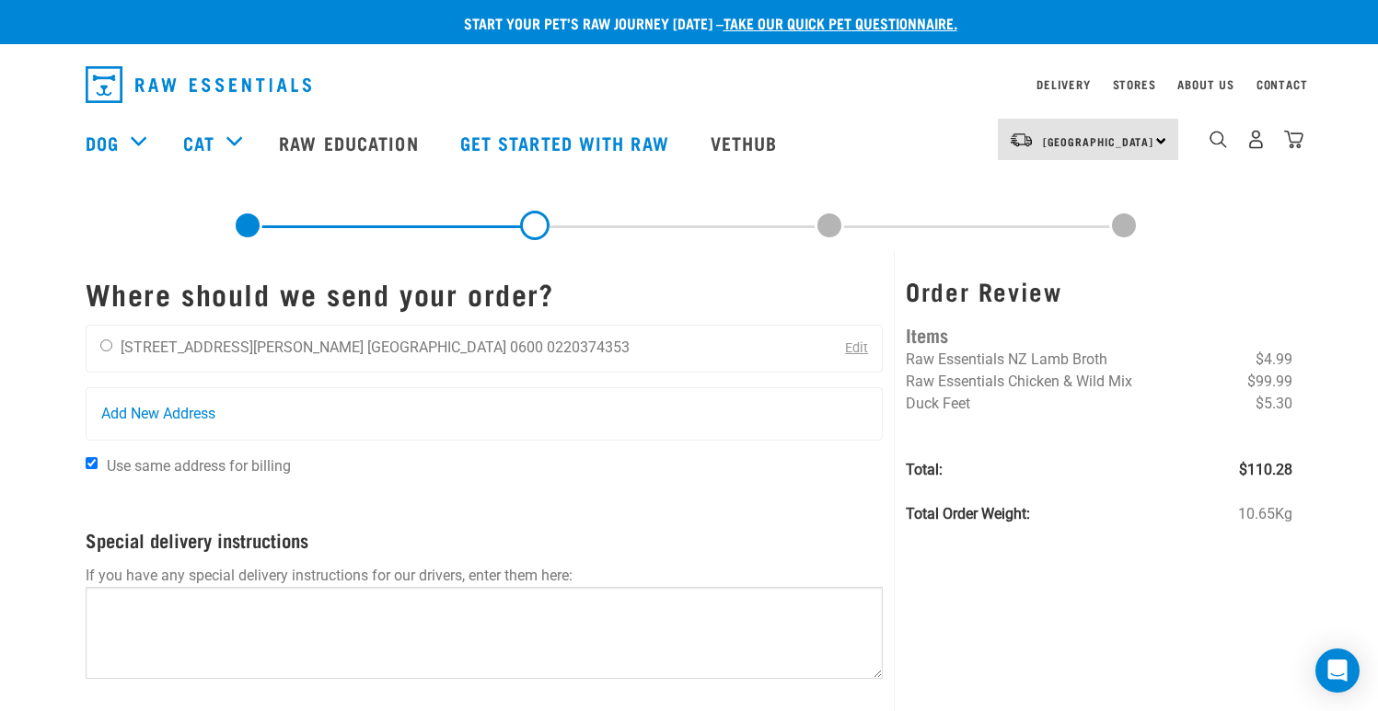
scroll to position [4, 0]
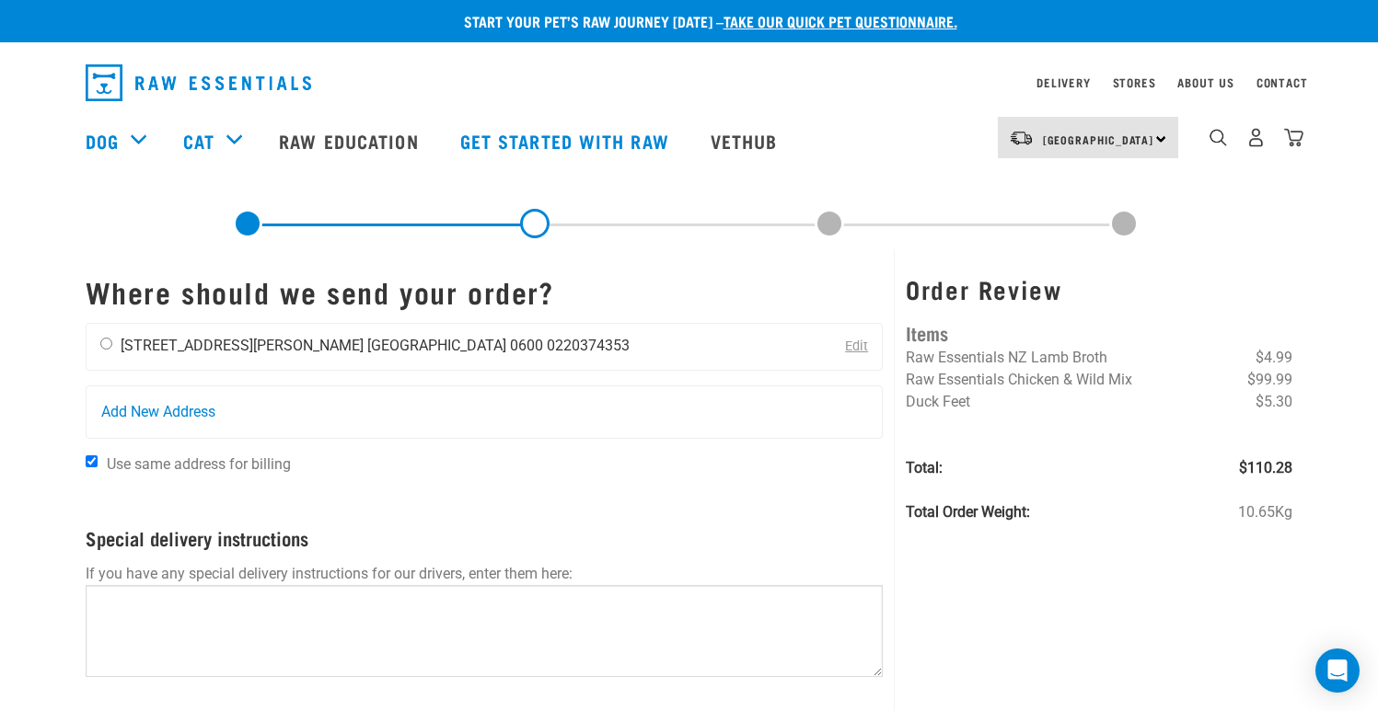
click at [101, 338] on input "radio" at bounding box center [106, 344] width 12 height 12
radio input "true"
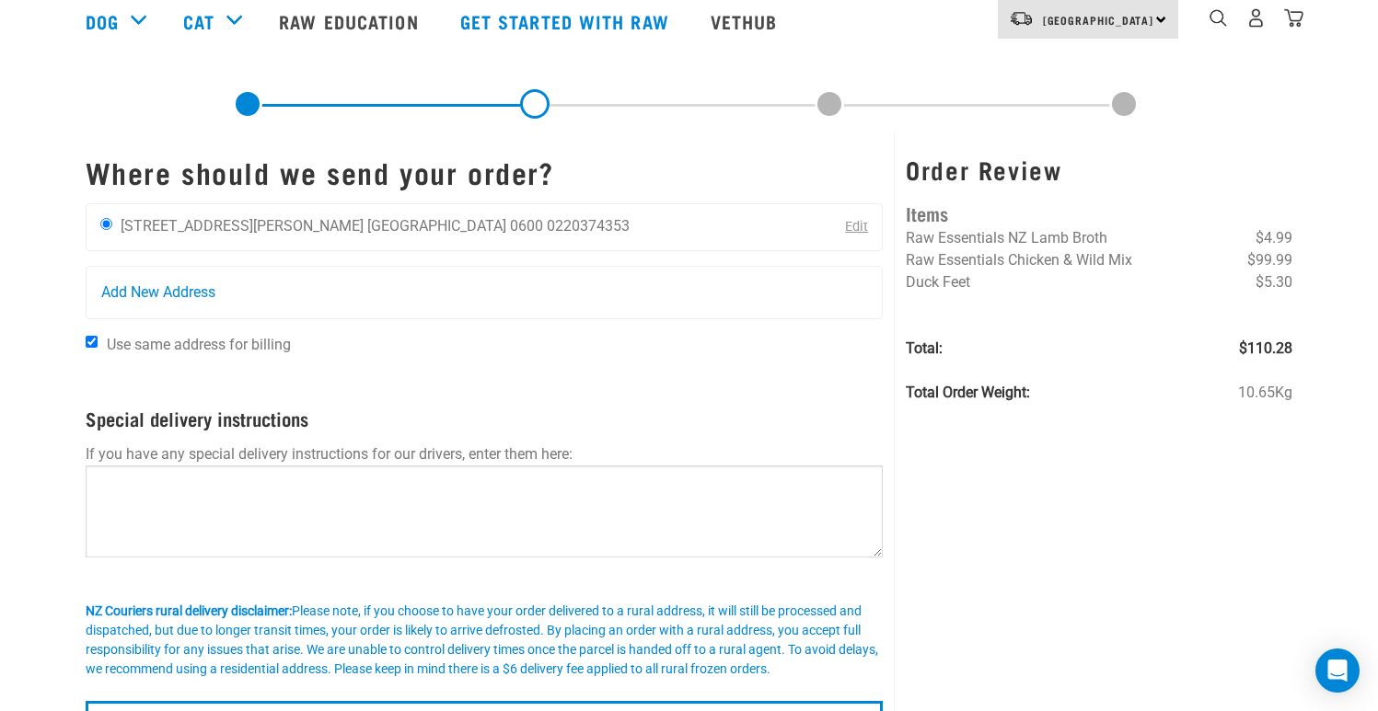
scroll to position [236, 0]
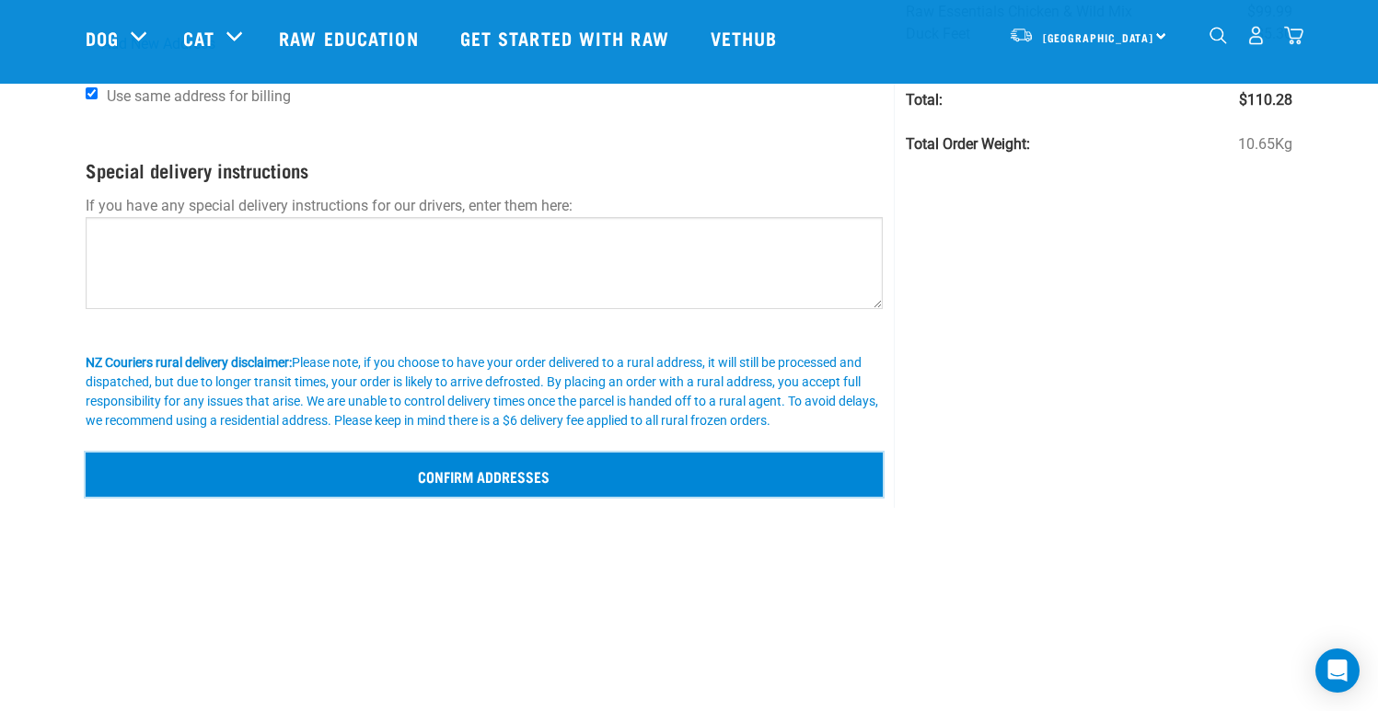
click at [620, 472] on input "Confirm addresses" at bounding box center [485, 475] width 798 height 44
